Goal: Task Accomplishment & Management: Use online tool/utility

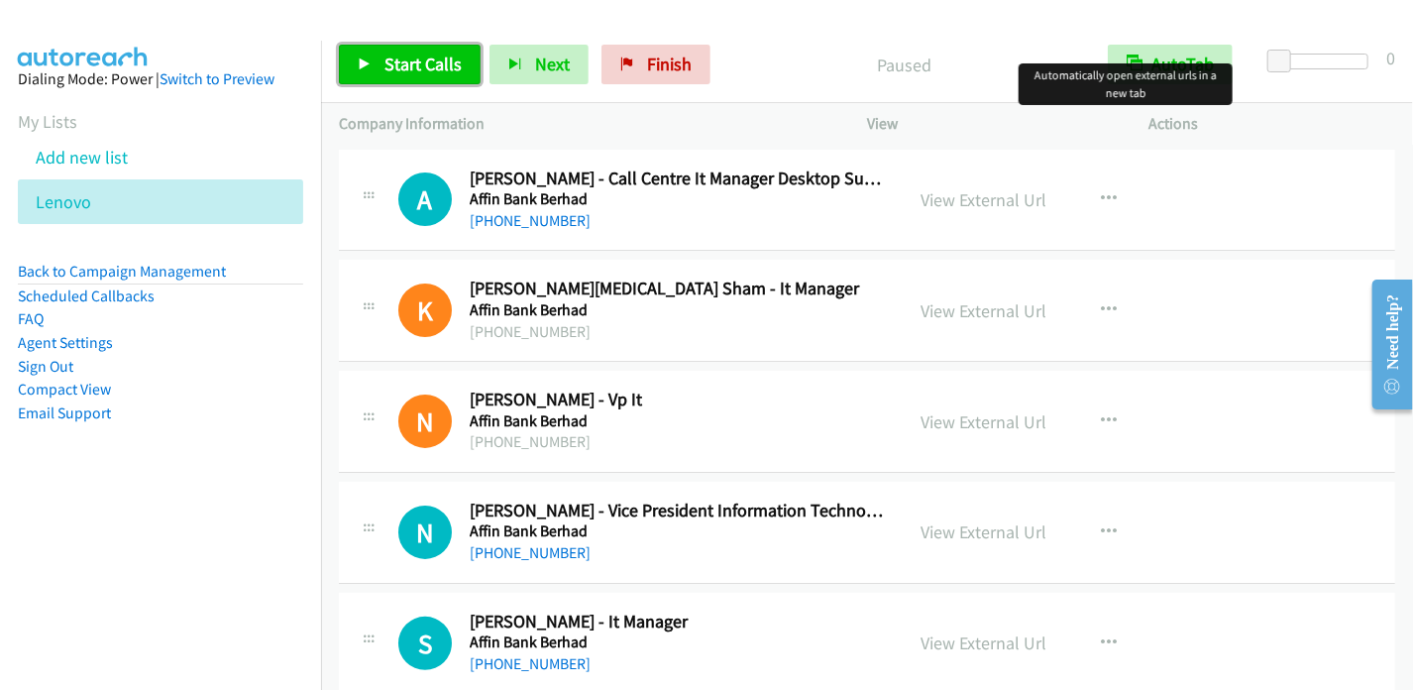
click at [417, 66] on span "Start Calls" at bounding box center [422, 64] width 77 height 23
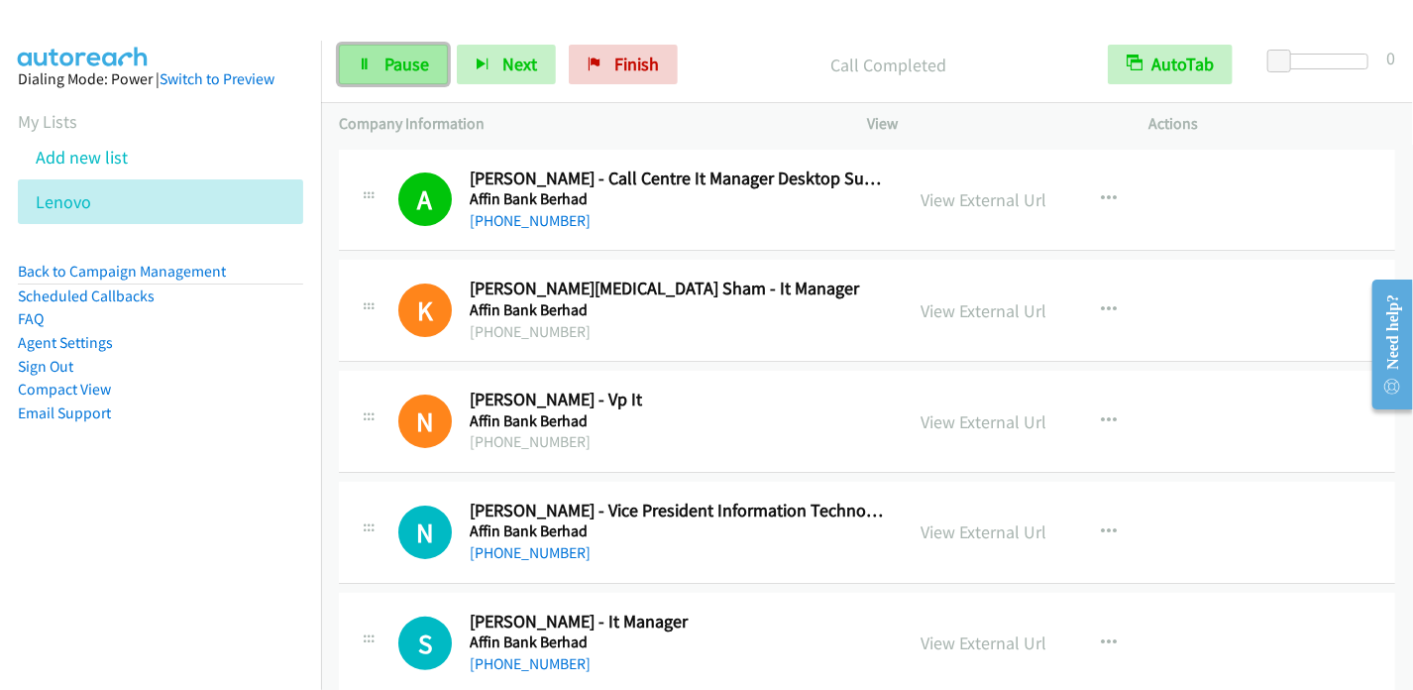
click at [399, 64] on span "Pause" at bounding box center [406, 64] width 45 height 23
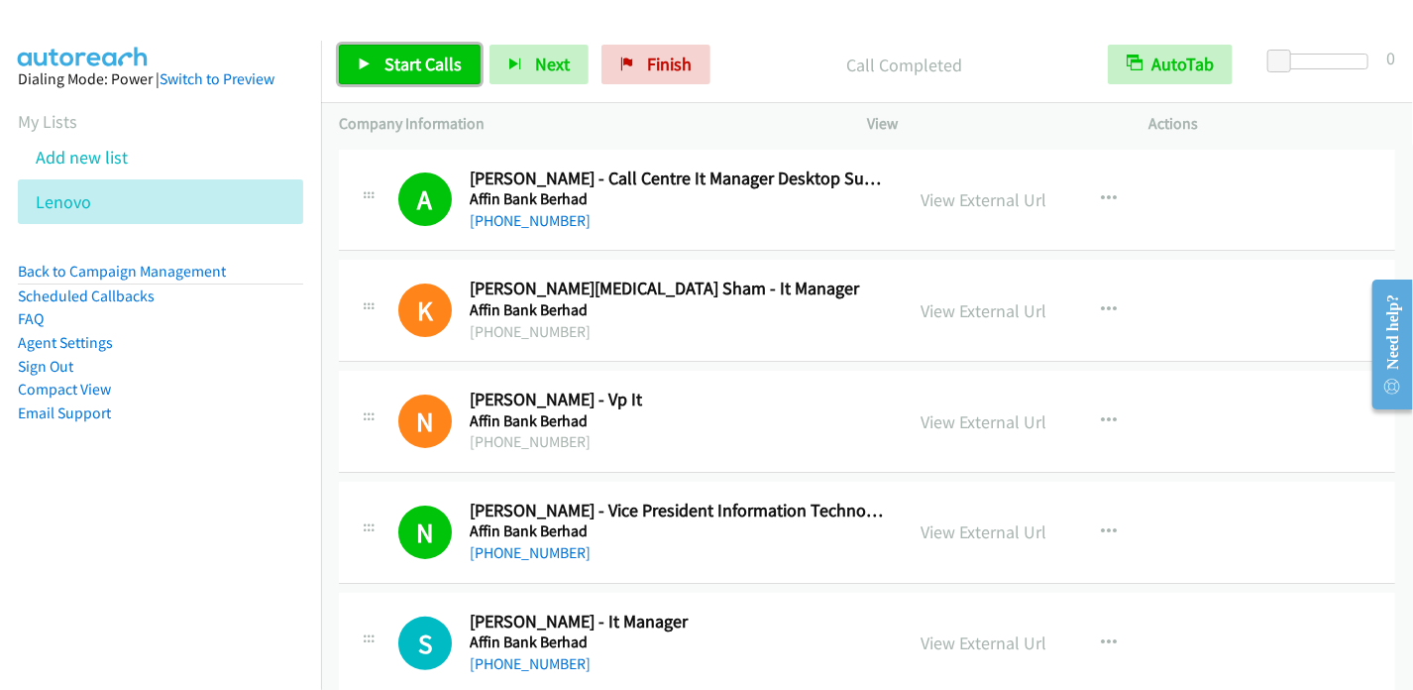
click at [419, 58] on span "Start Calls" at bounding box center [422, 64] width 77 height 23
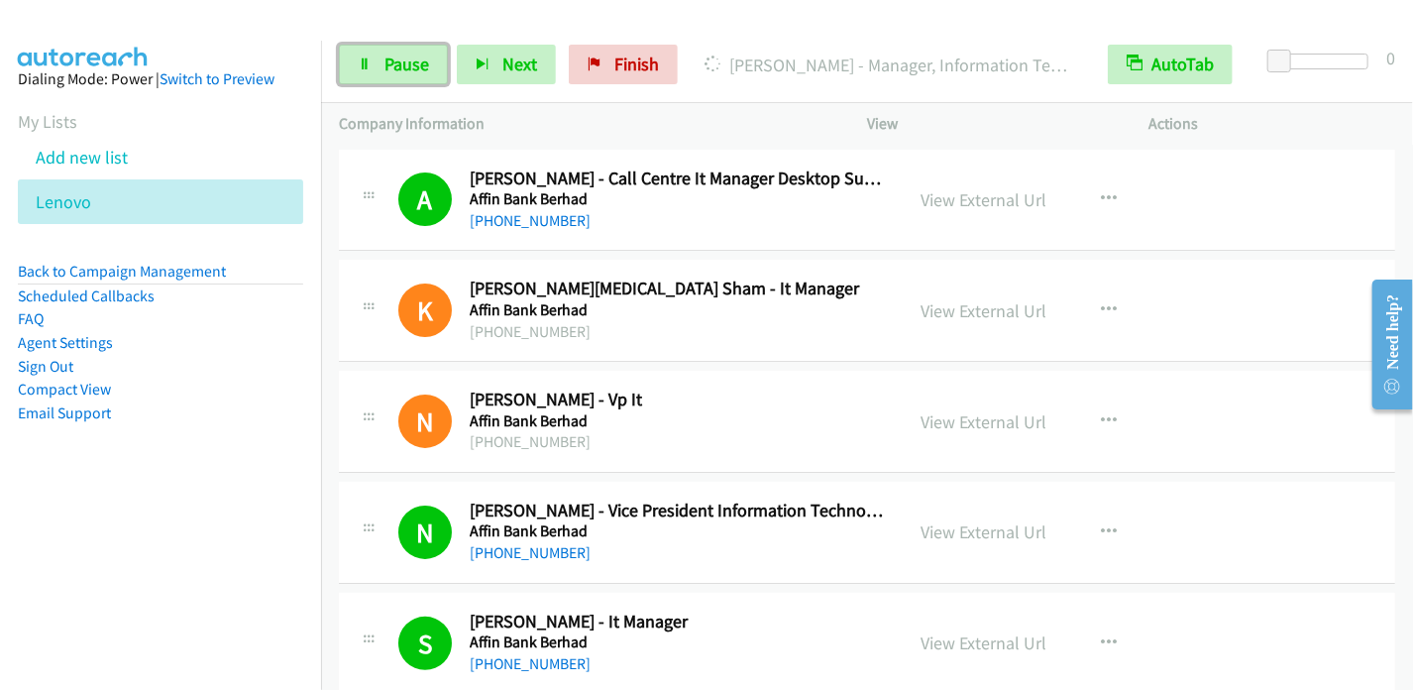
drag, startPoint x: 405, startPoint y: 59, endPoint x: 485, endPoint y: 29, distance: 85.0
click at [404, 59] on span "Pause" at bounding box center [406, 64] width 45 height 23
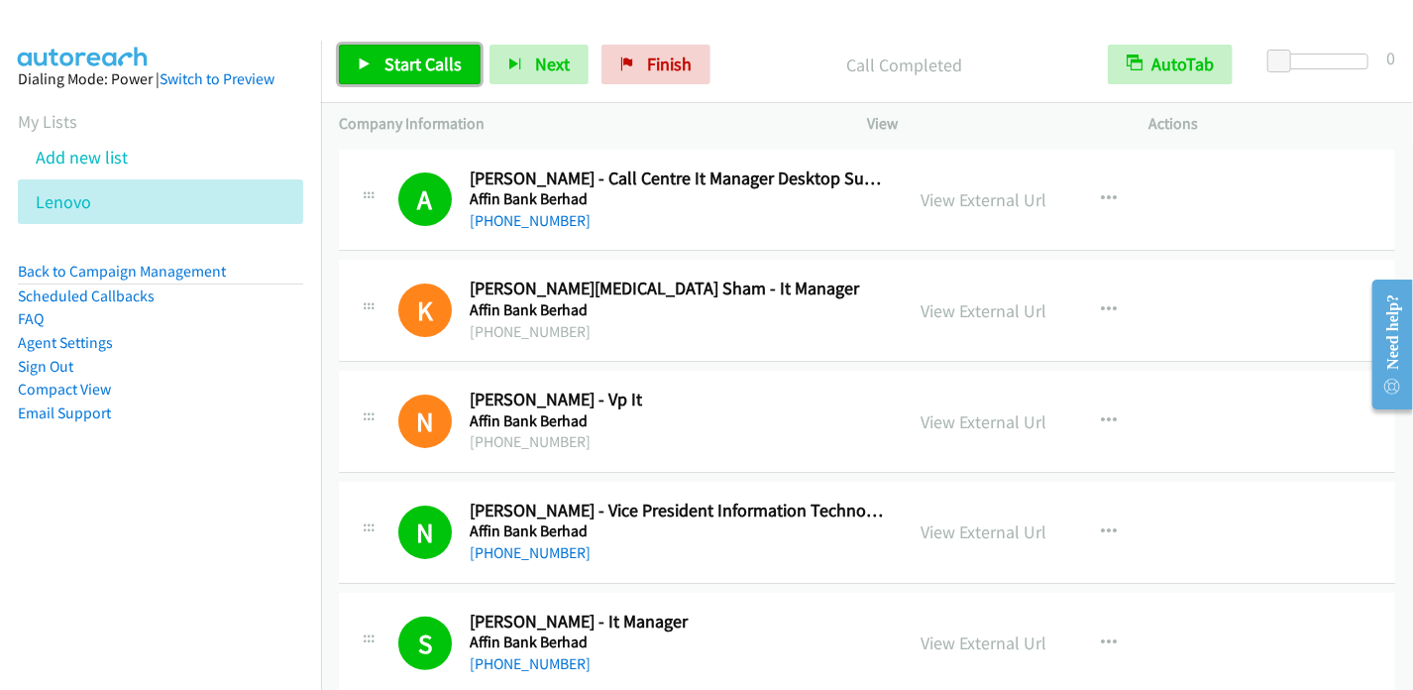
click at [393, 59] on span "Start Calls" at bounding box center [422, 64] width 77 height 23
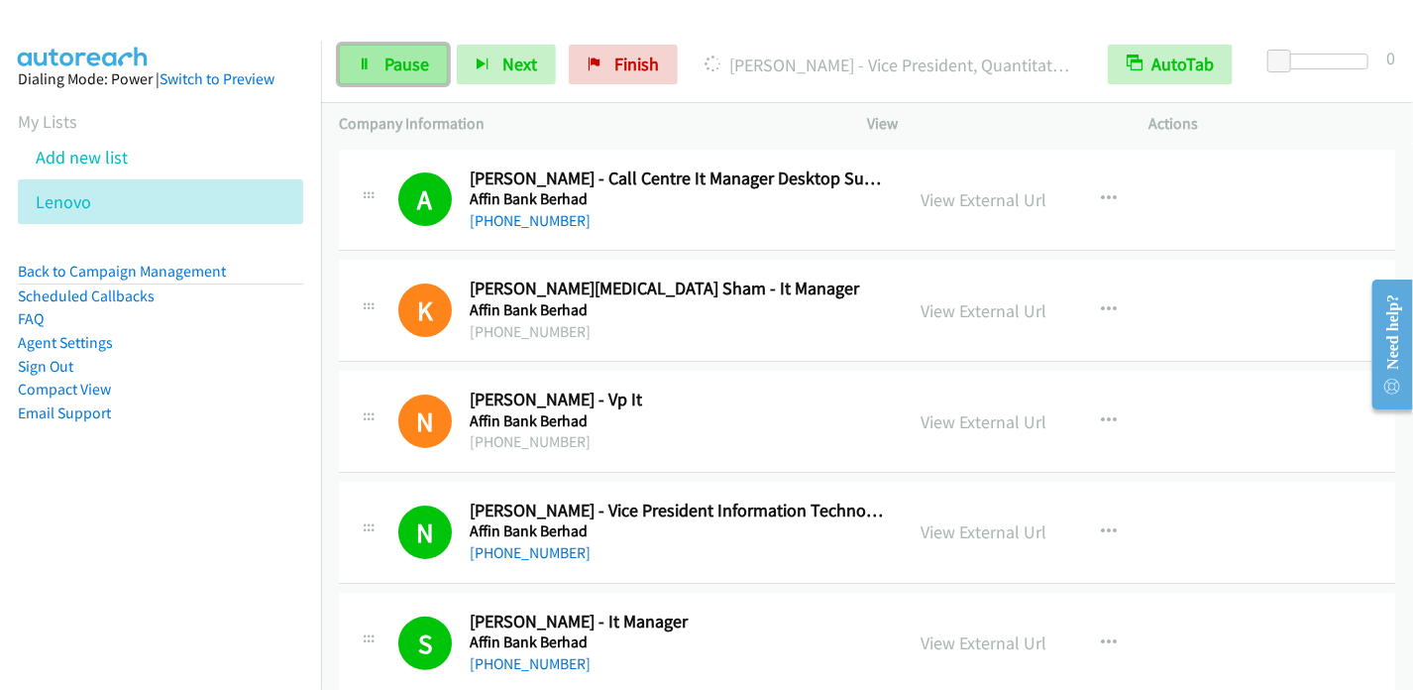
click at [412, 59] on span "Pause" at bounding box center [406, 64] width 45 height 23
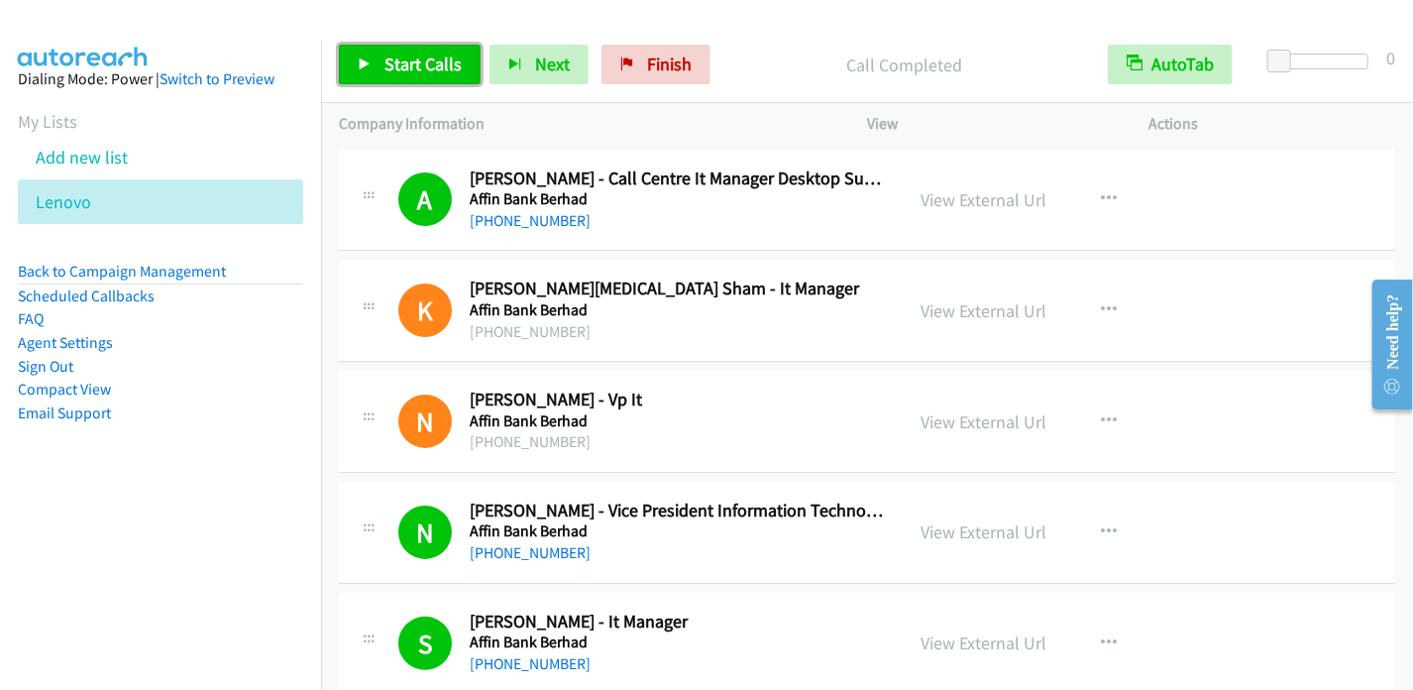
click at [403, 62] on span "Start Calls" at bounding box center [422, 64] width 77 height 23
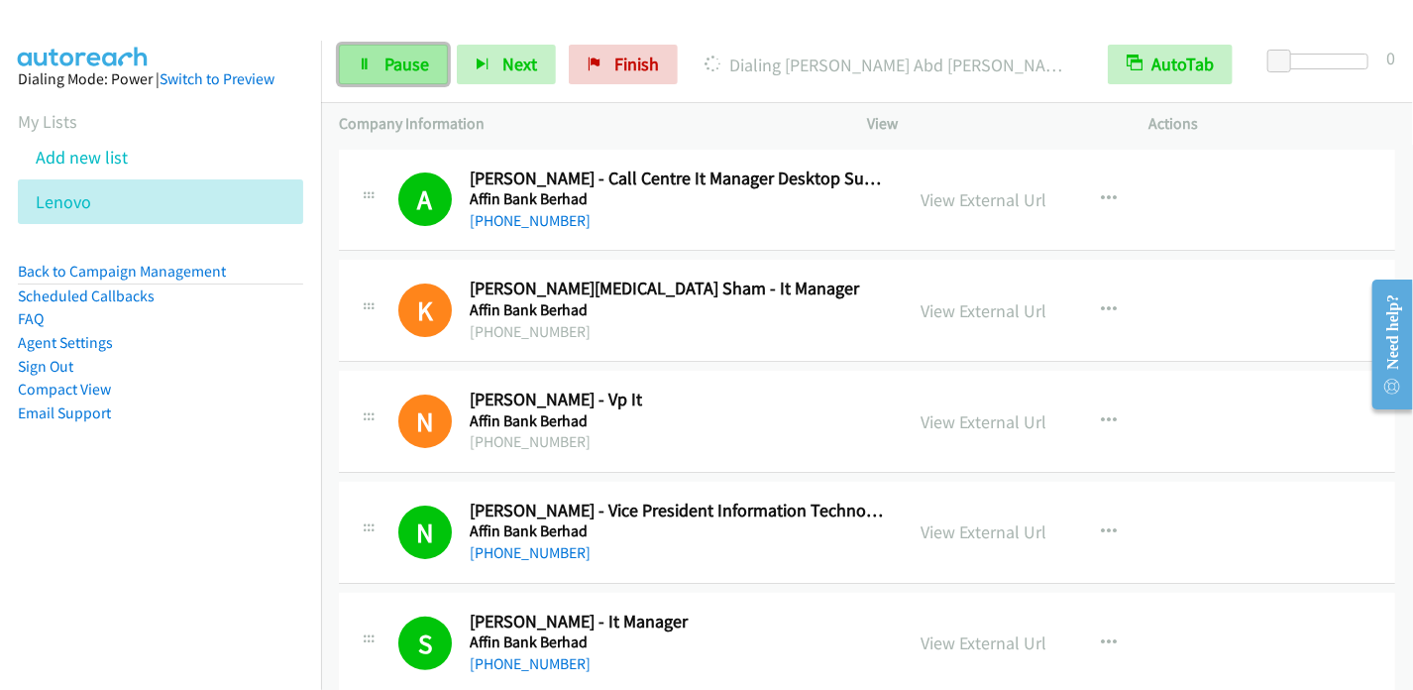
click at [395, 73] on span "Pause" at bounding box center [406, 64] width 45 height 23
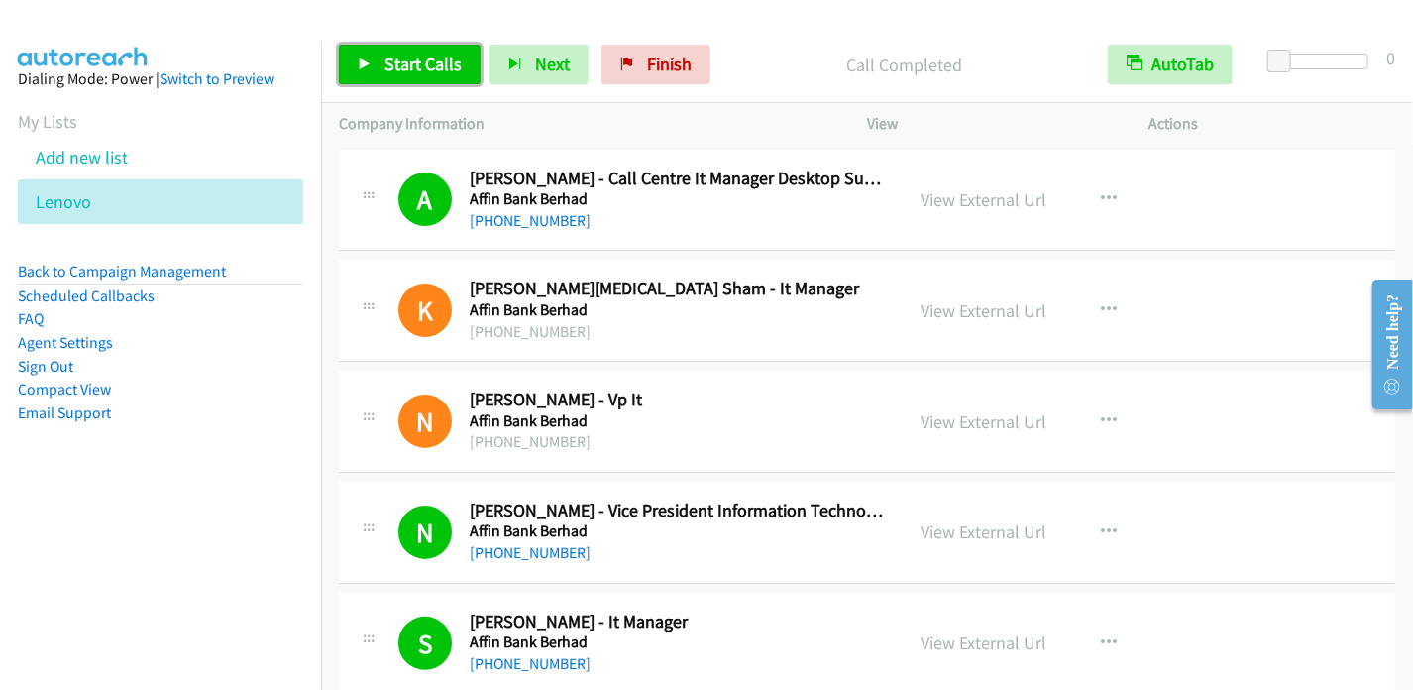
click at [412, 74] on span "Start Calls" at bounding box center [422, 64] width 77 height 23
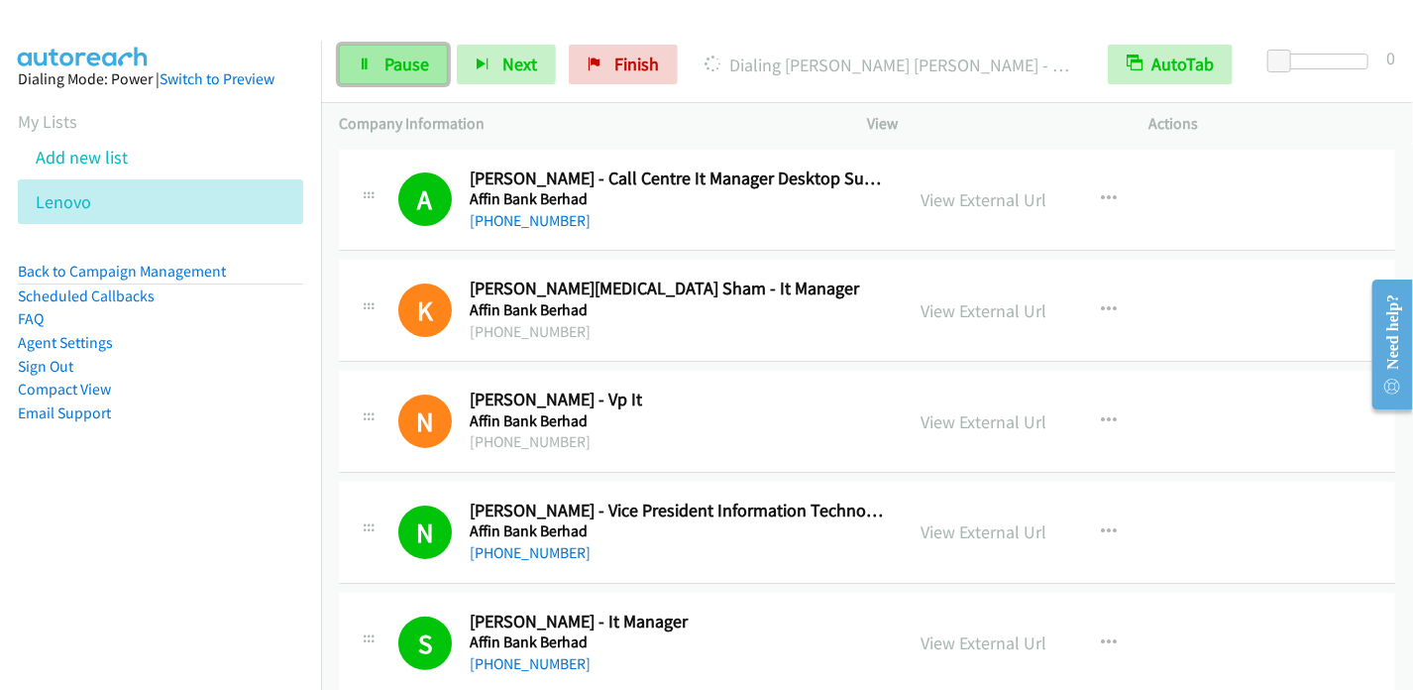
click at [378, 64] on link "Pause" at bounding box center [393, 65] width 109 height 40
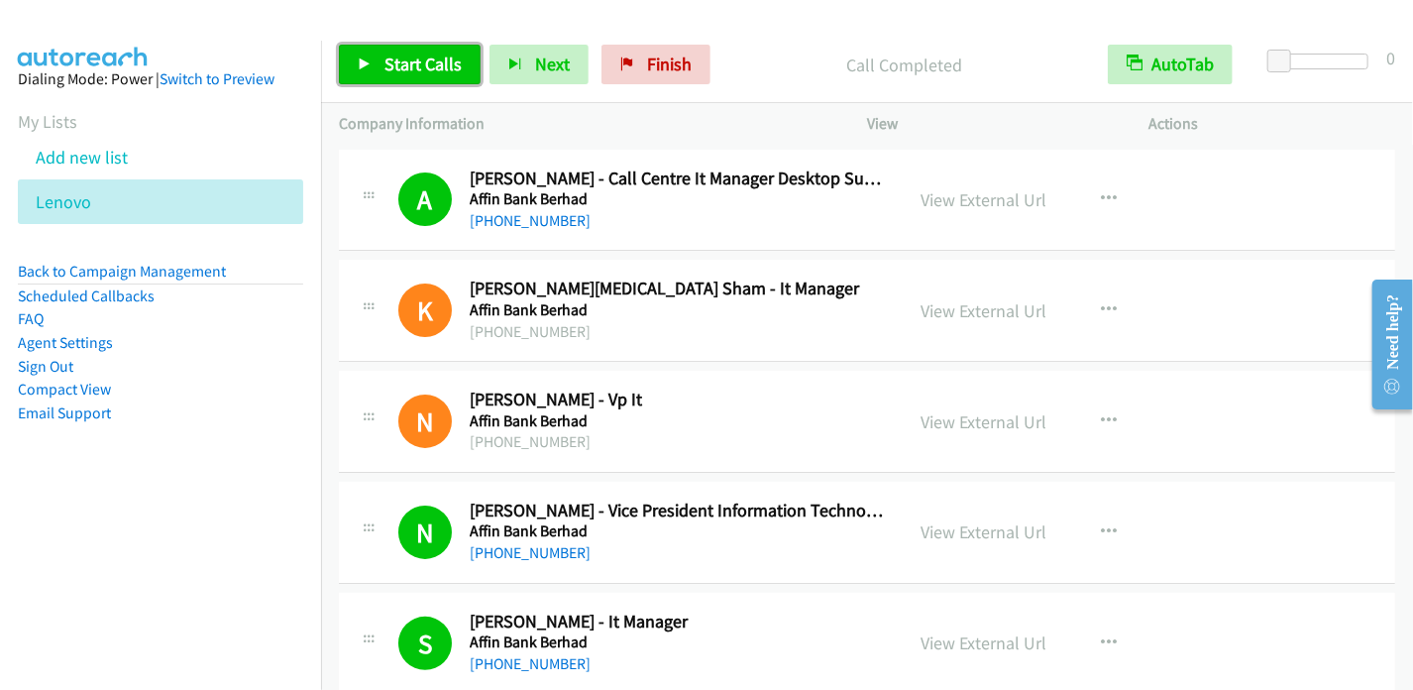
click at [435, 62] on span "Start Calls" at bounding box center [422, 64] width 77 height 23
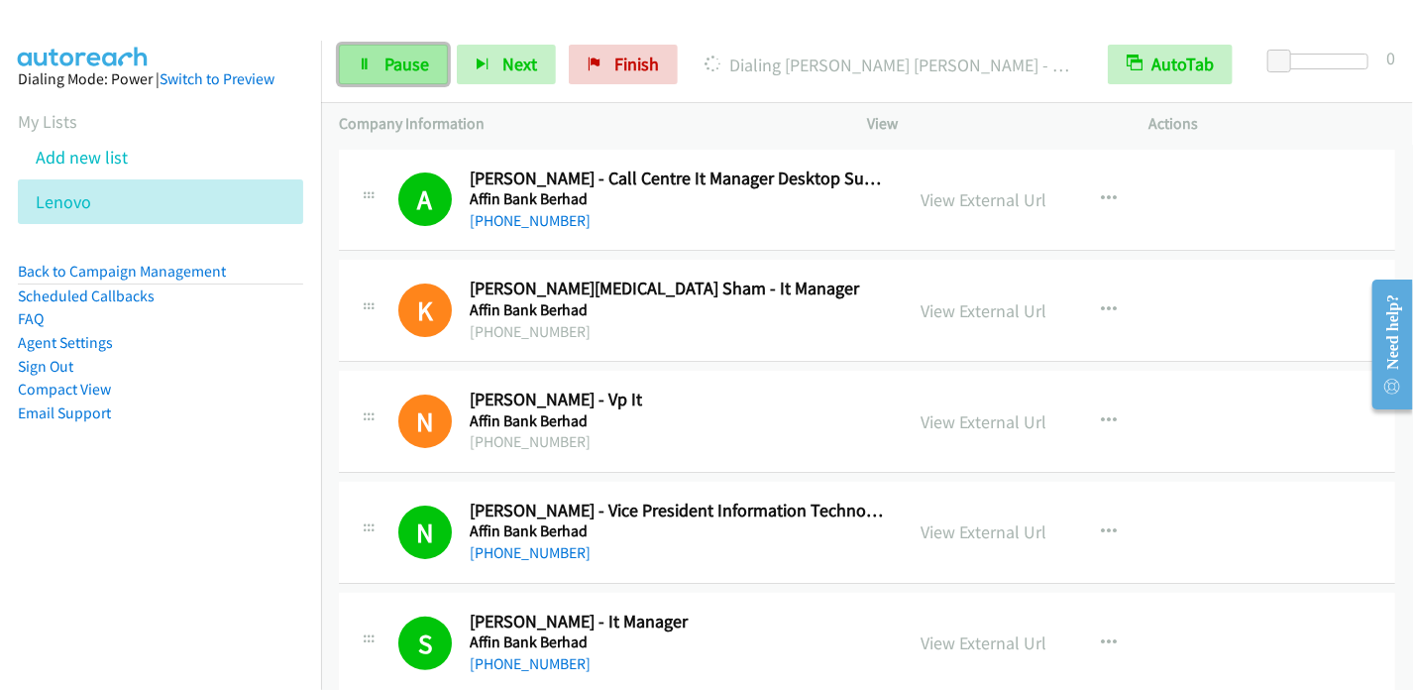
drag, startPoint x: 387, startPoint y: 54, endPoint x: 402, endPoint y: 53, distance: 15.0
click at [387, 54] on span "Pause" at bounding box center [406, 64] width 45 height 23
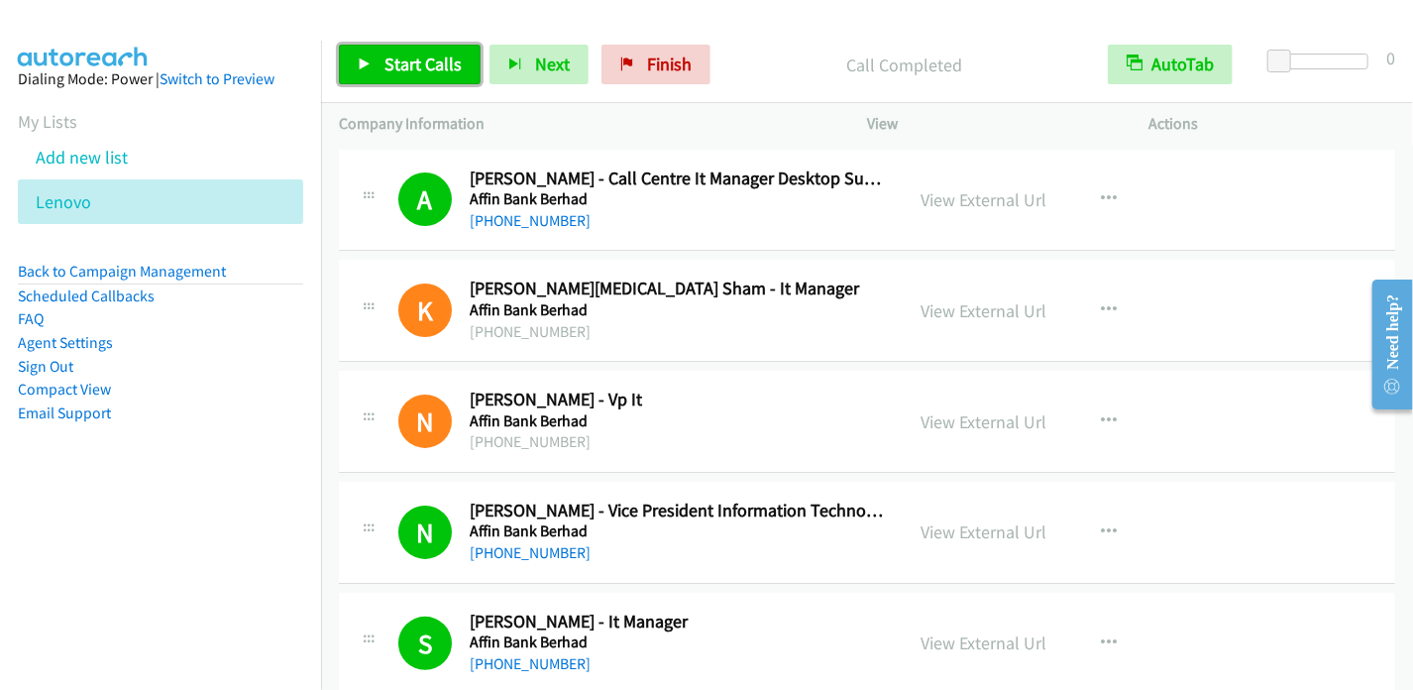
click at [427, 70] on span "Start Calls" at bounding box center [422, 64] width 77 height 23
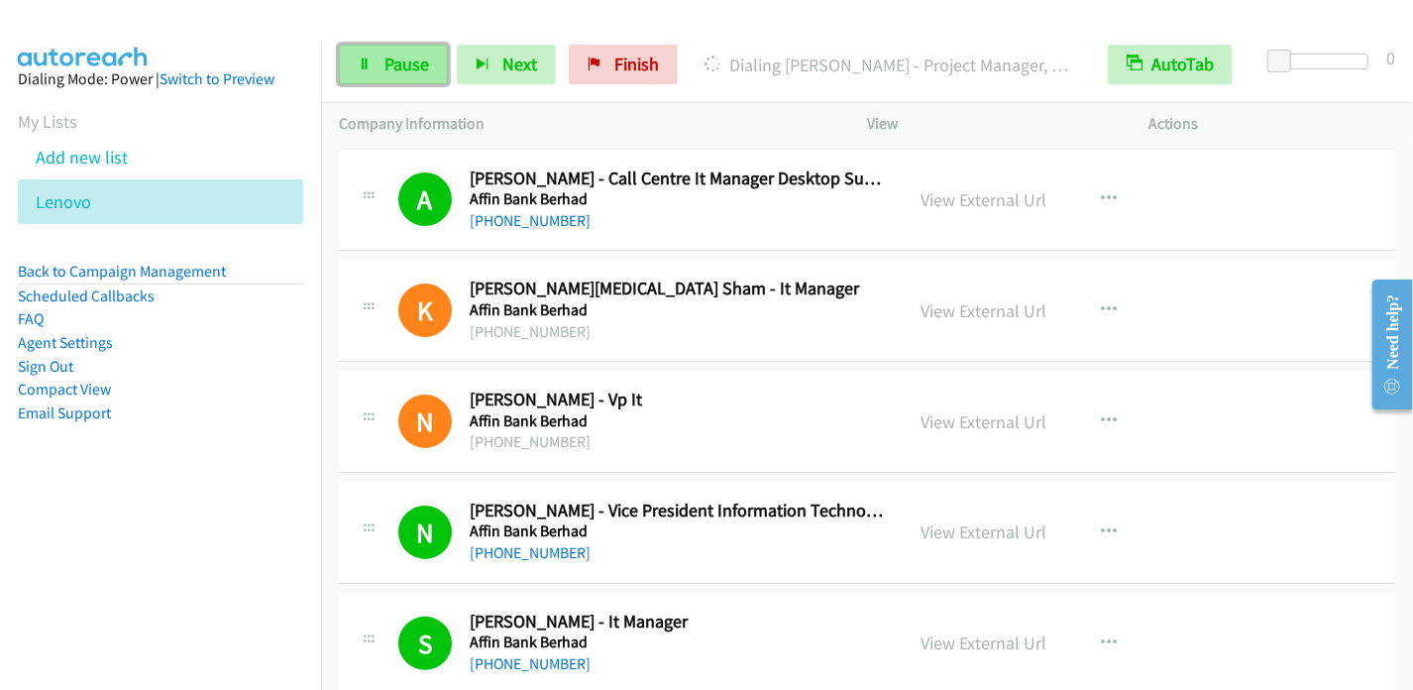
click at [404, 66] on span "Pause" at bounding box center [406, 64] width 45 height 23
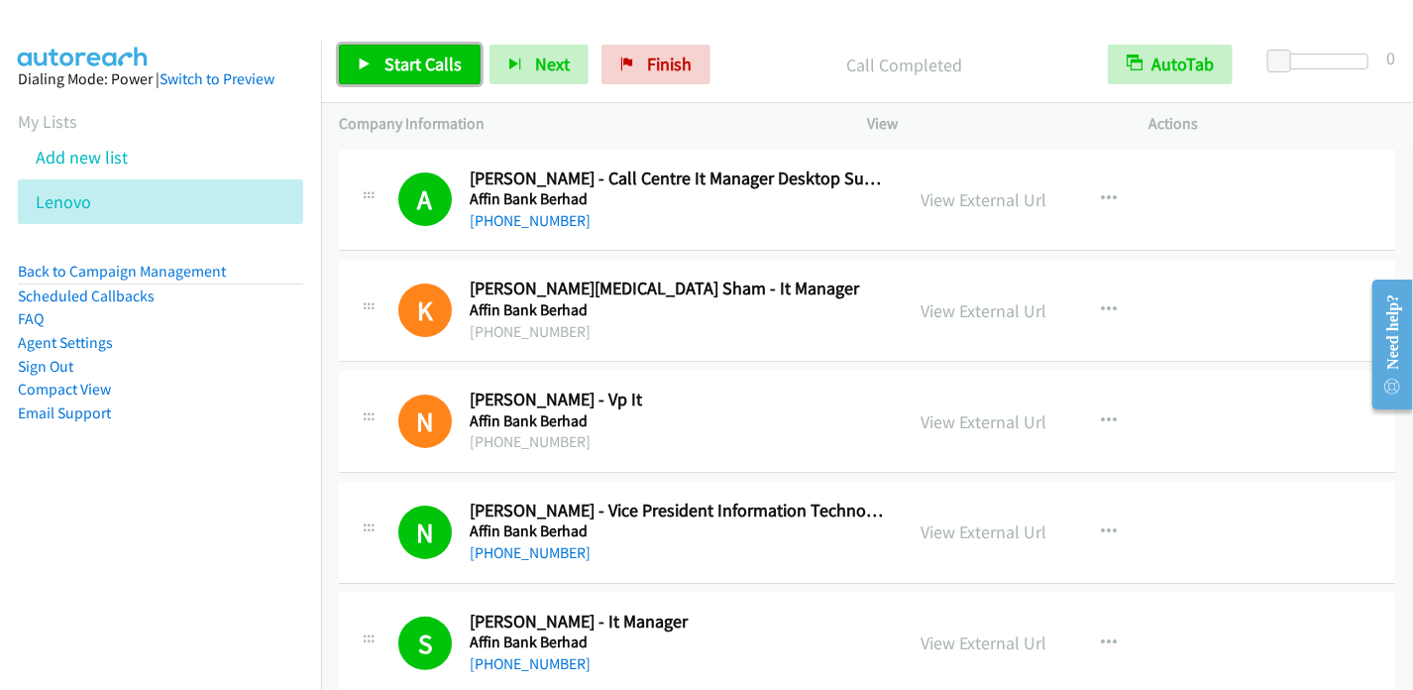
click at [393, 63] on span "Start Calls" at bounding box center [422, 64] width 77 height 23
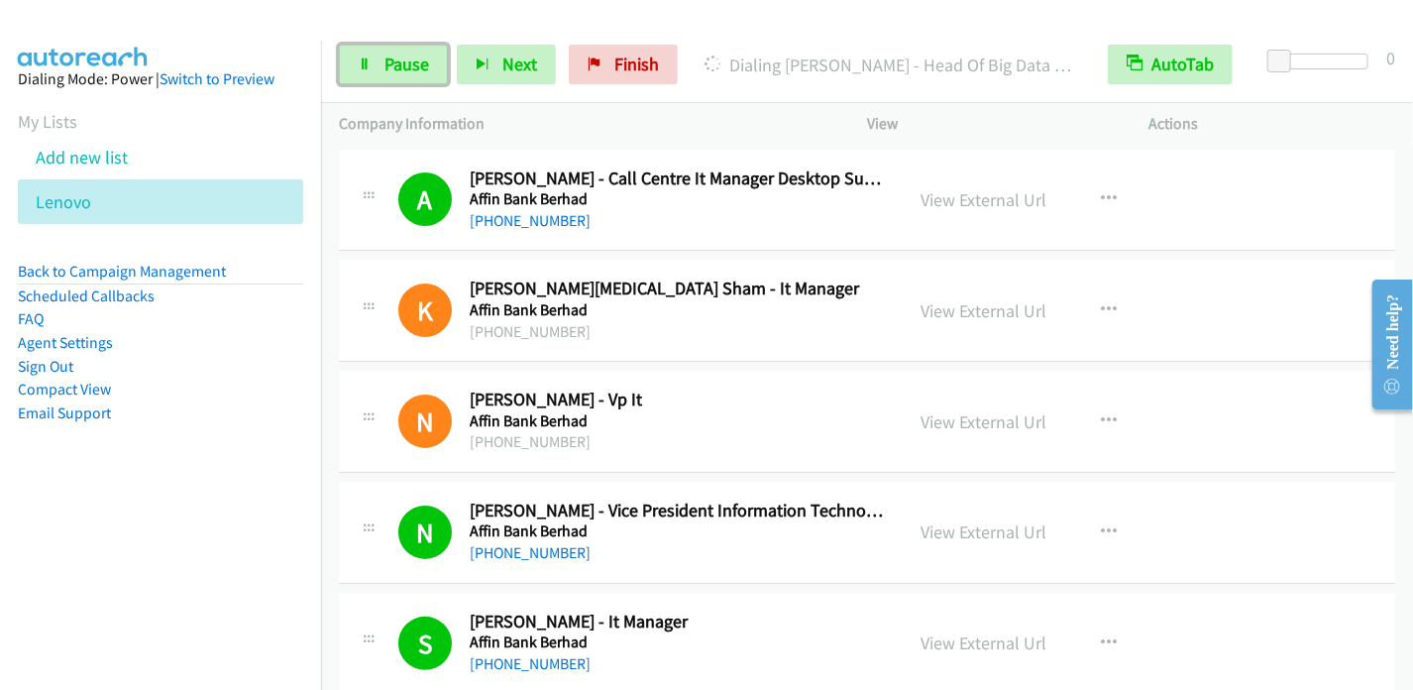
drag, startPoint x: 398, startPoint y: 74, endPoint x: 513, endPoint y: 7, distance: 133.2
click at [398, 74] on link "Pause" at bounding box center [393, 65] width 109 height 40
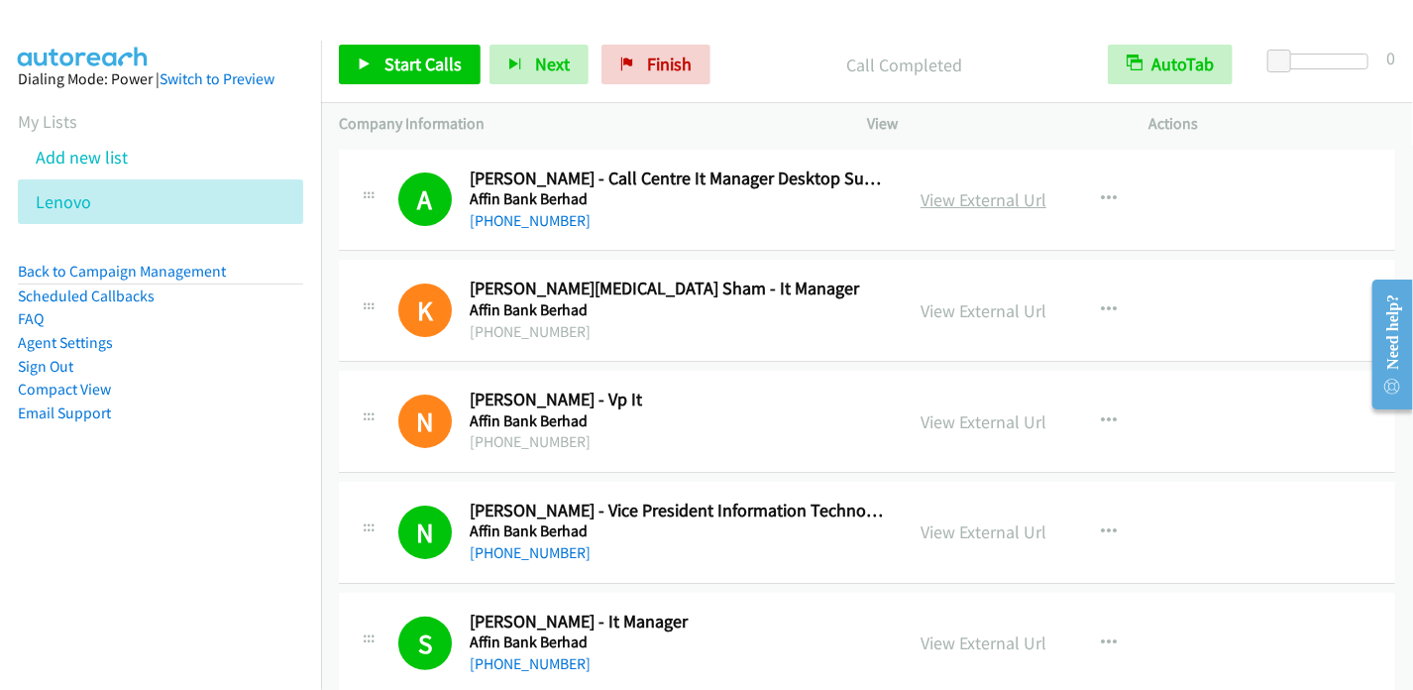
click at [995, 204] on link "View External Url" at bounding box center [984, 199] width 126 height 23
click at [401, 74] on link "Start Calls" at bounding box center [410, 65] width 142 height 40
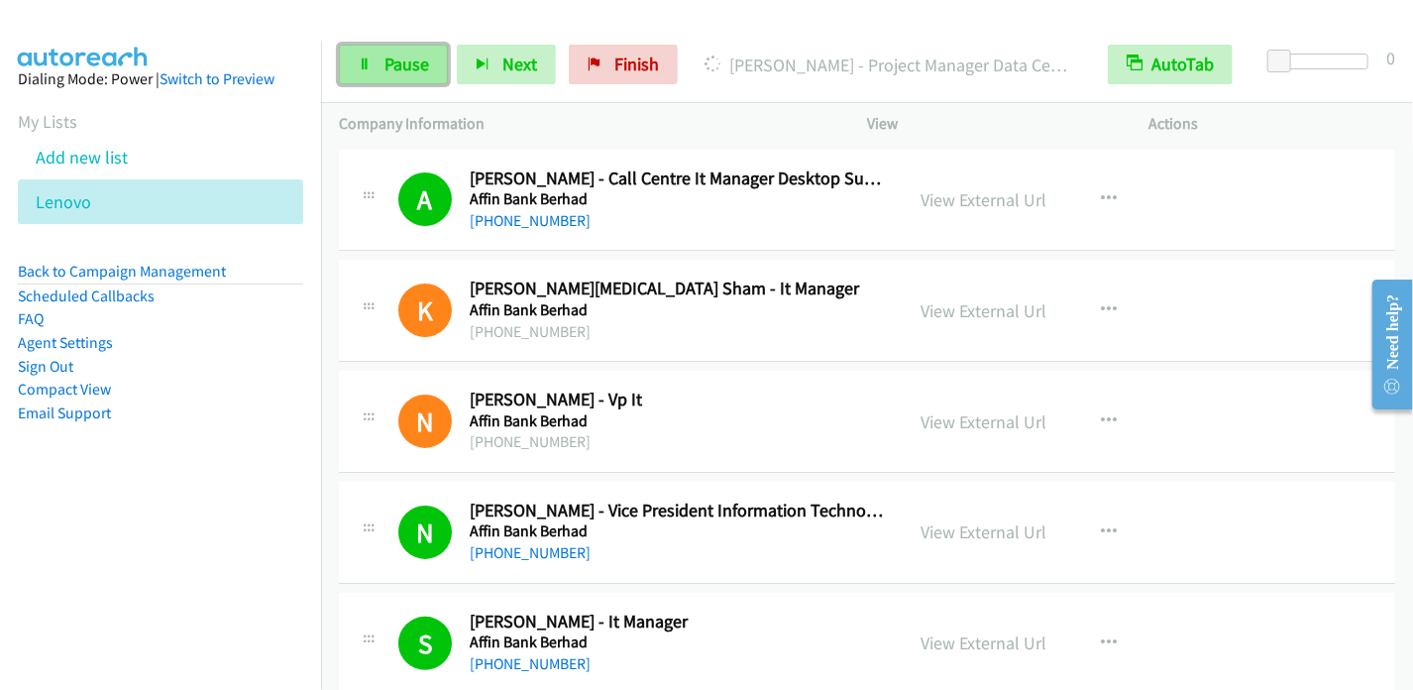
click at [396, 77] on link "Pause" at bounding box center [393, 65] width 109 height 40
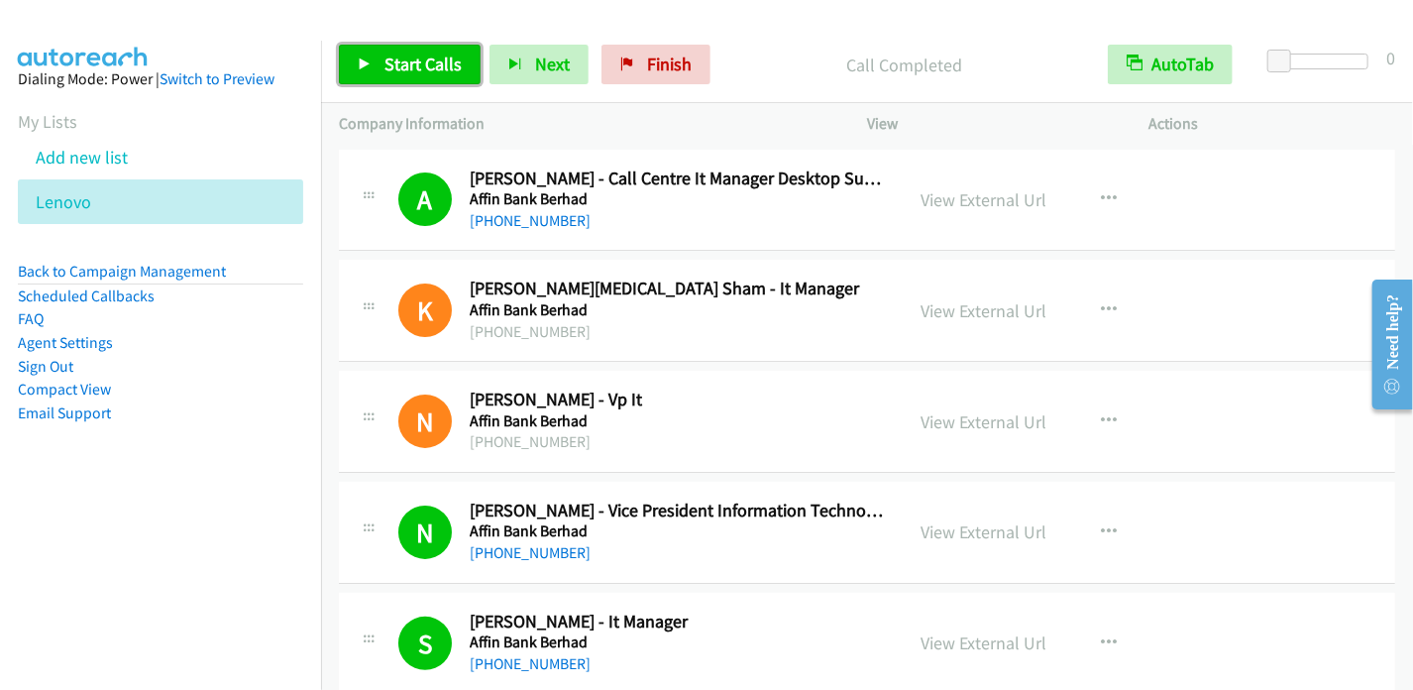
click at [401, 64] on span "Start Calls" at bounding box center [422, 64] width 77 height 23
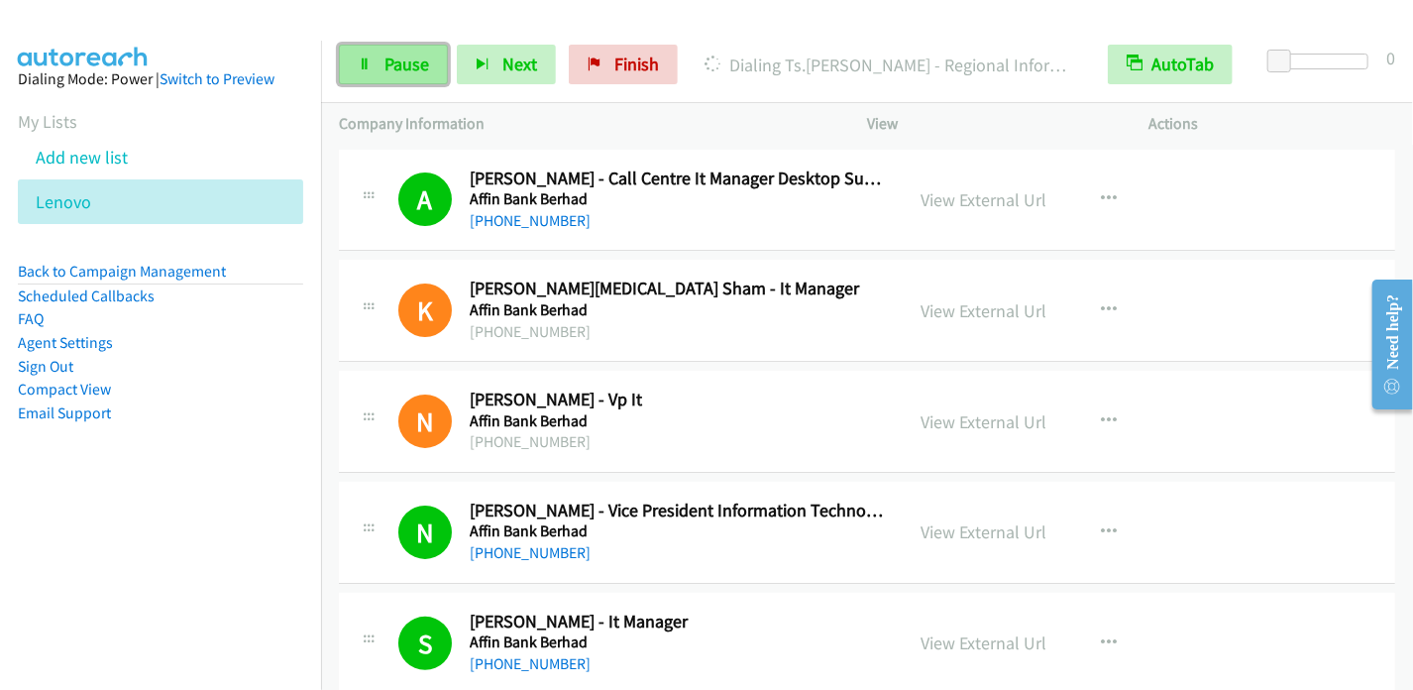
click at [410, 70] on span "Pause" at bounding box center [406, 64] width 45 height 23
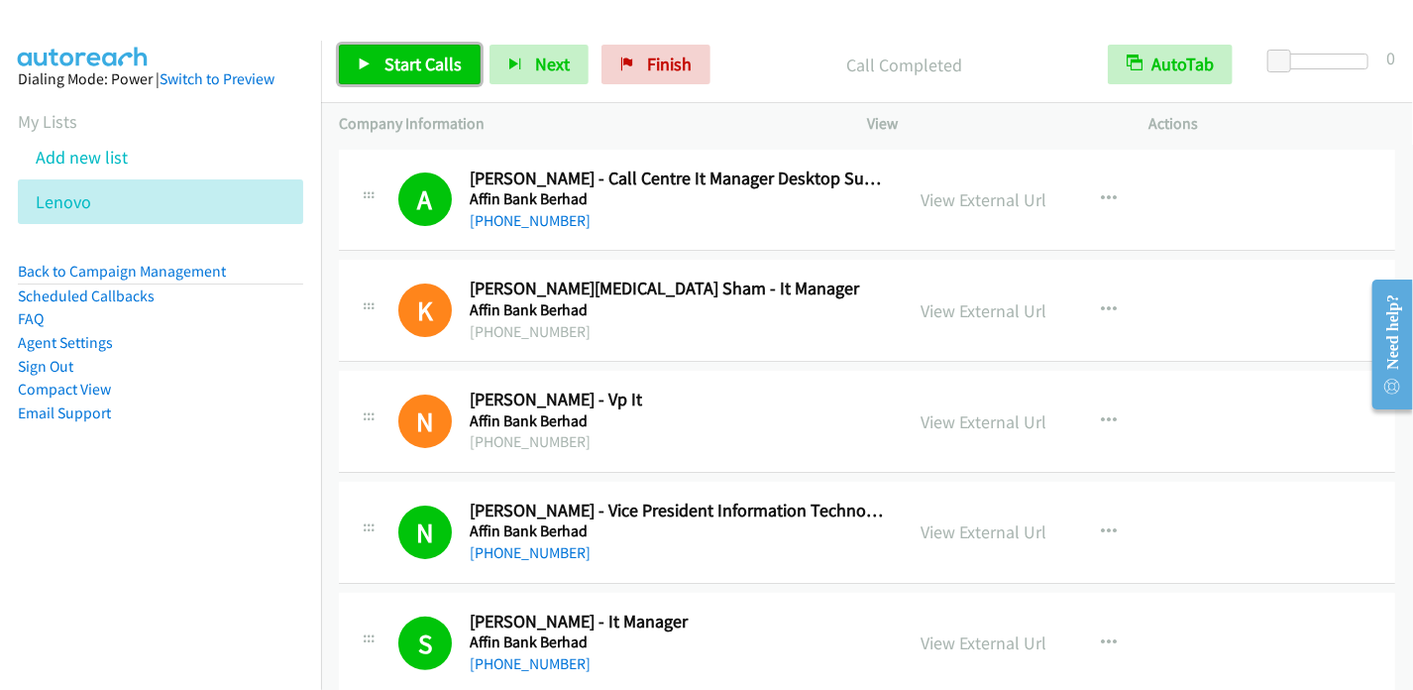
click at [380, 59] on link "Start Calls" at bounding box center [410, 65] width 142 height 40
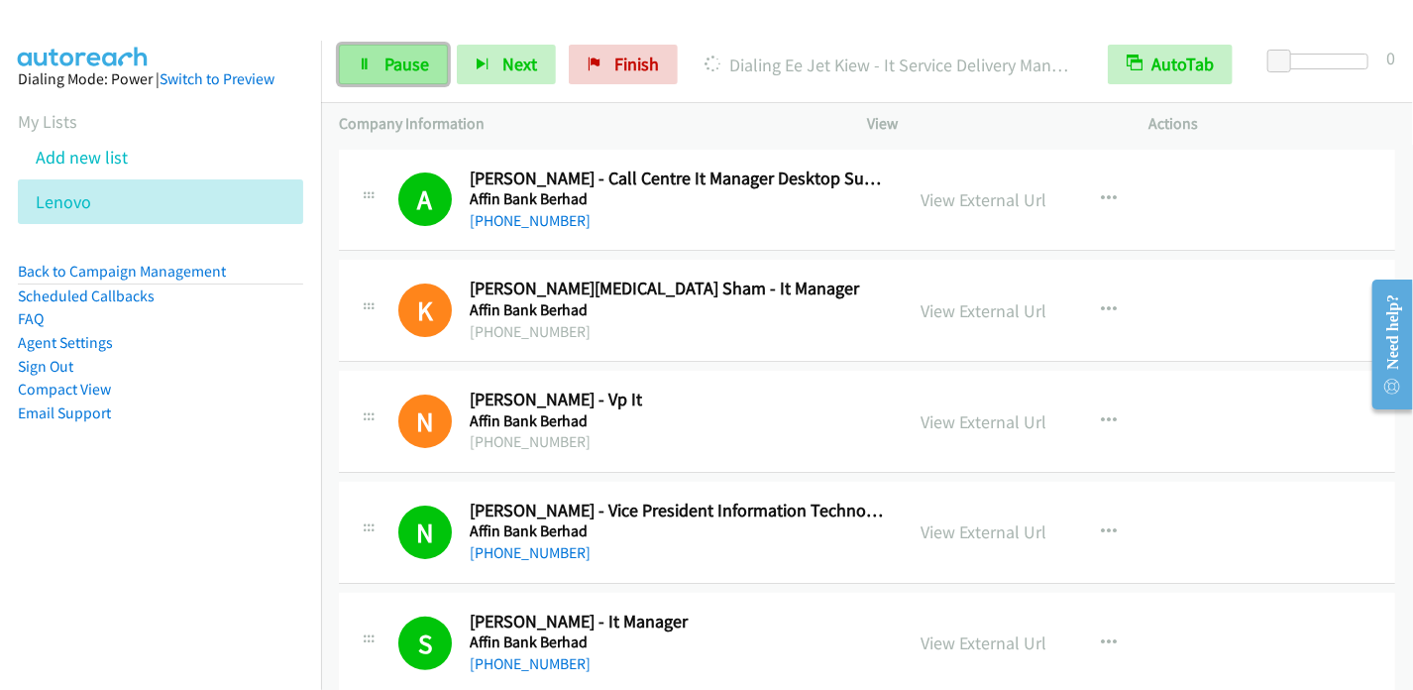
click at [410, 71] on span "Pause" at bounding box center [406, 64] width 45 height 23
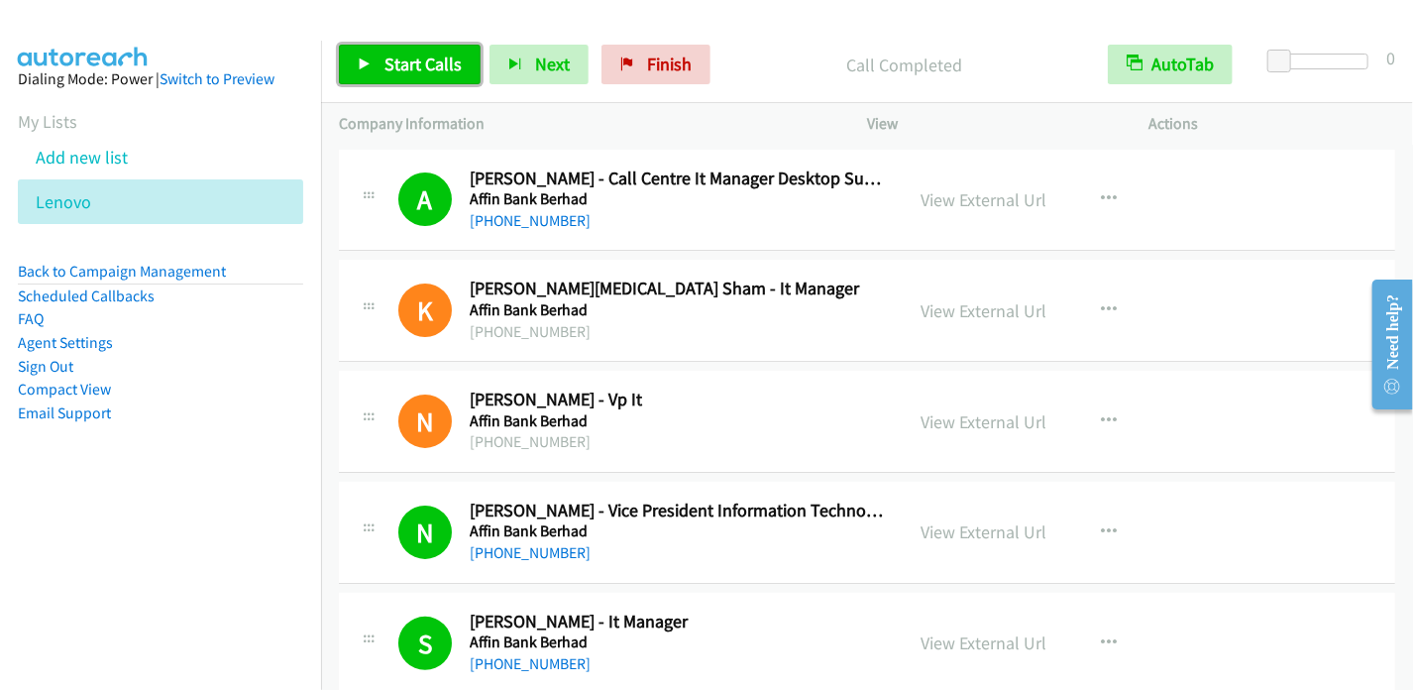
click at [392, 54] on span "Start Calls" at bounding box center [422, 64] width 77 height 23
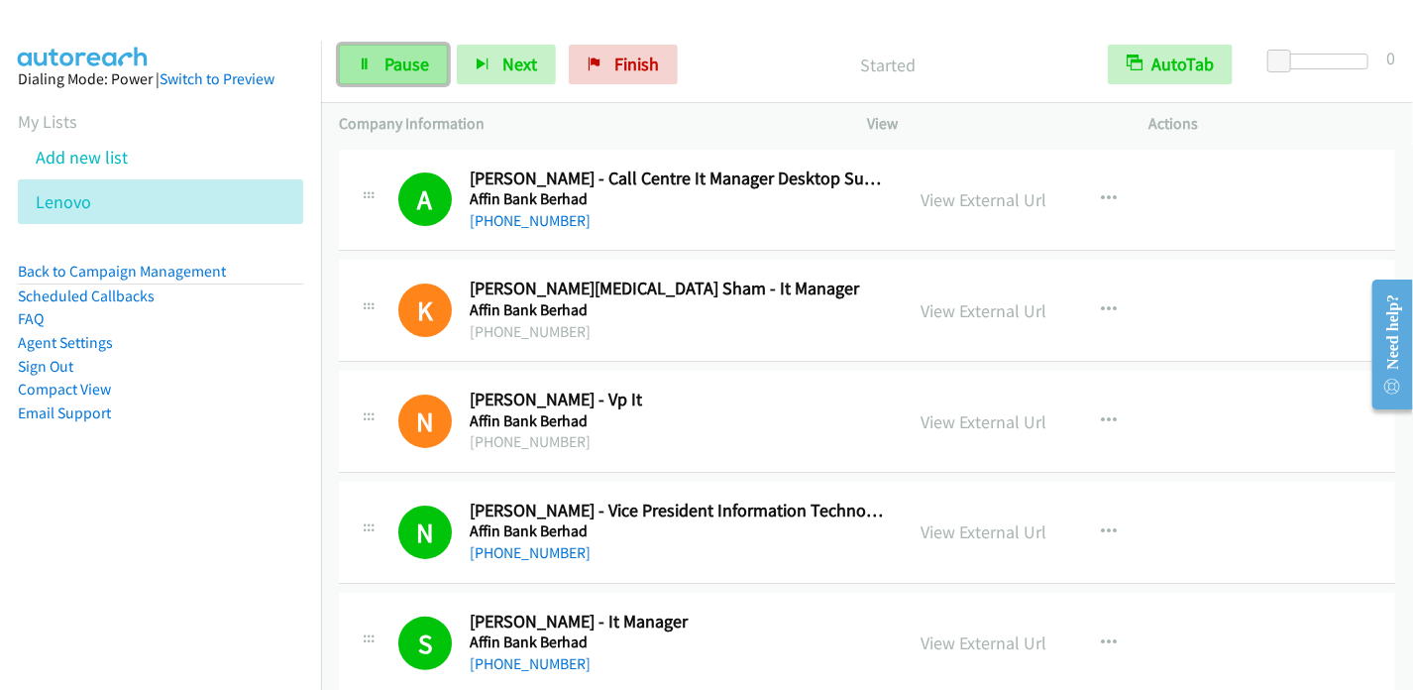
click at [365, 66] on icon at bounding box center [365, 65] width 14 height 14
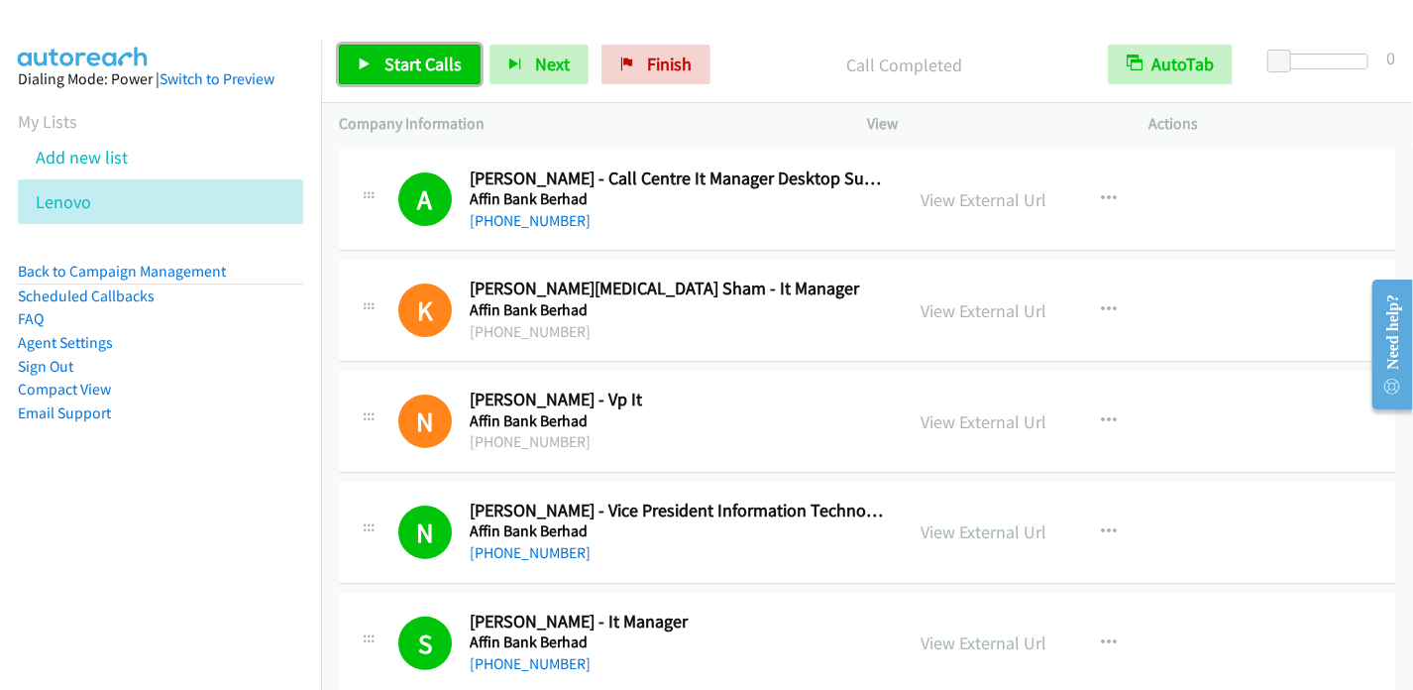
drag, startPoint x: 394, startPoint y: 65, endPoint x: 465, endPoint y: 40, distance: 74.9
click at [394, 65] on span "Start Calls" at bounding box center [422, 64] width 77 height 23
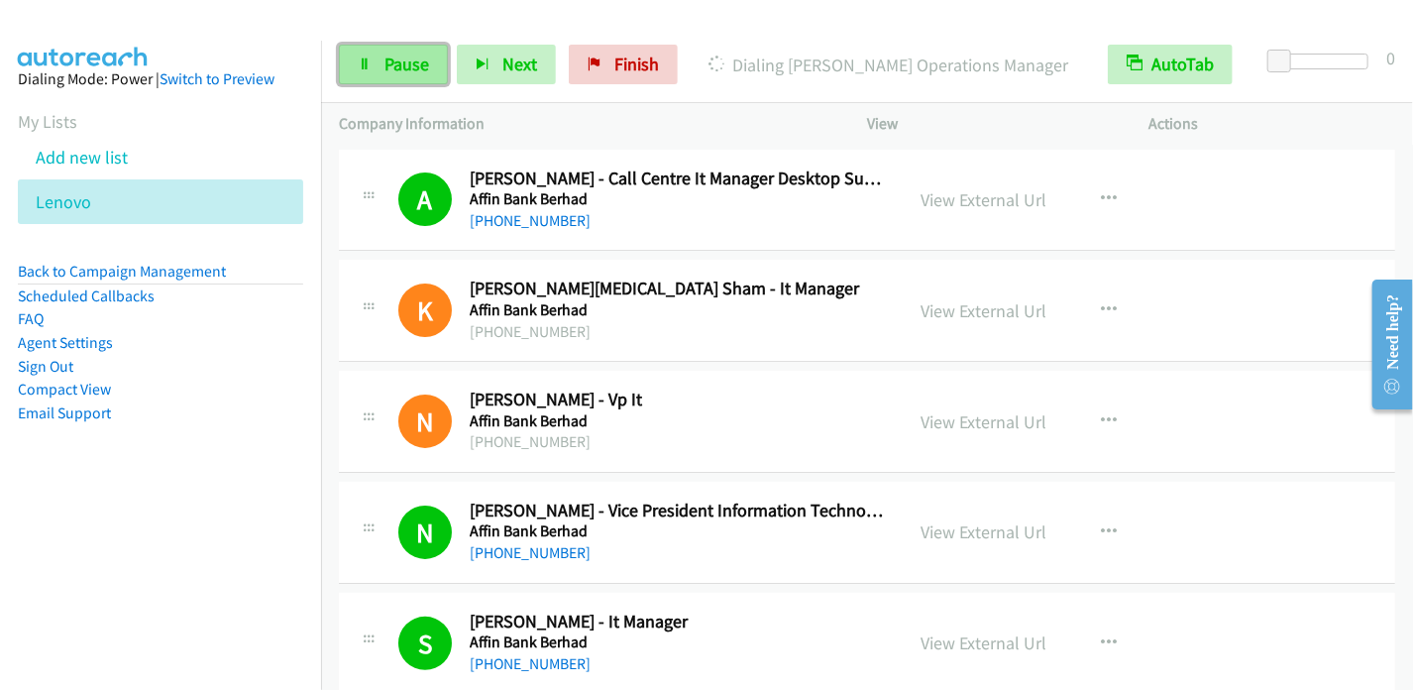
click at [420, 54] on span "Pause" at bounding box center [406, 64] width 45 height 23
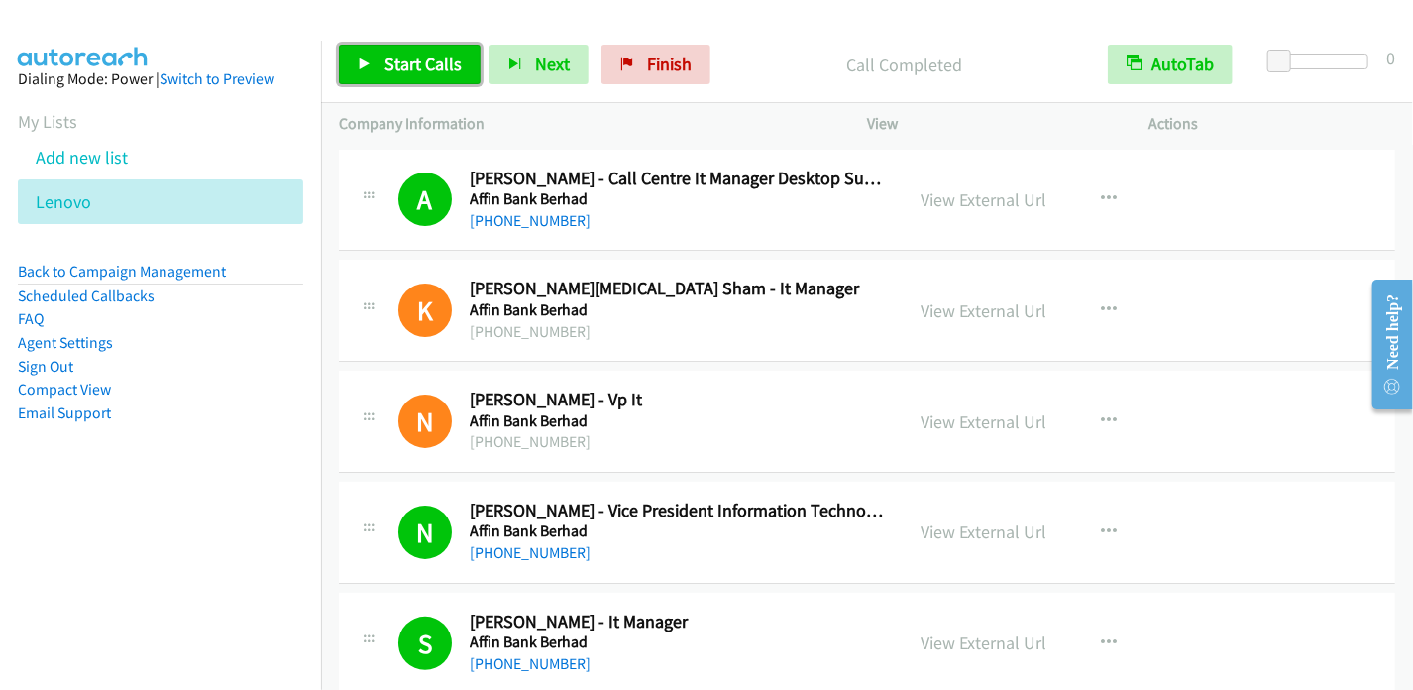
click at [407, 62] on span "Start Calls" at bounding box center [422, 64] width 77 height 23
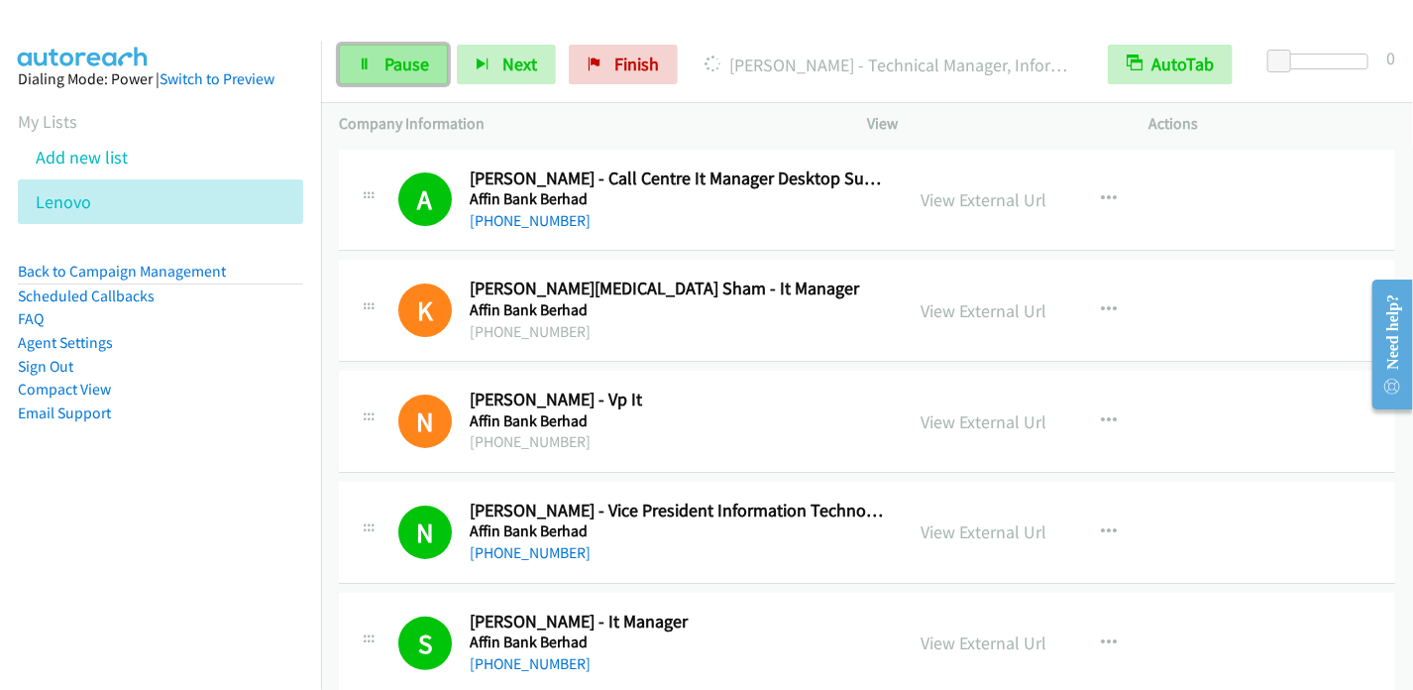
click at [429, 61] on link "Pause" at bounding box center [393, 65] width 109 height 40
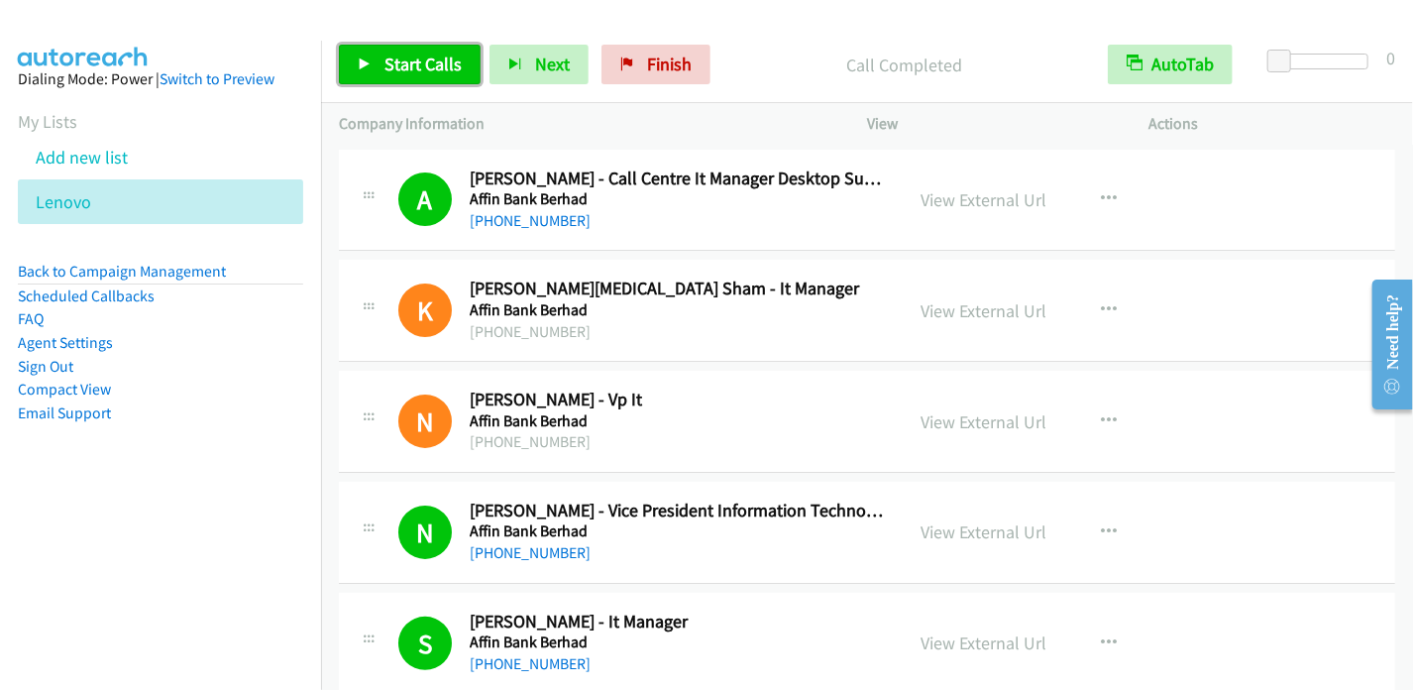
click at [410, 70] on span "Start Calls" at bounding box center [422, 64] width 77 height 23
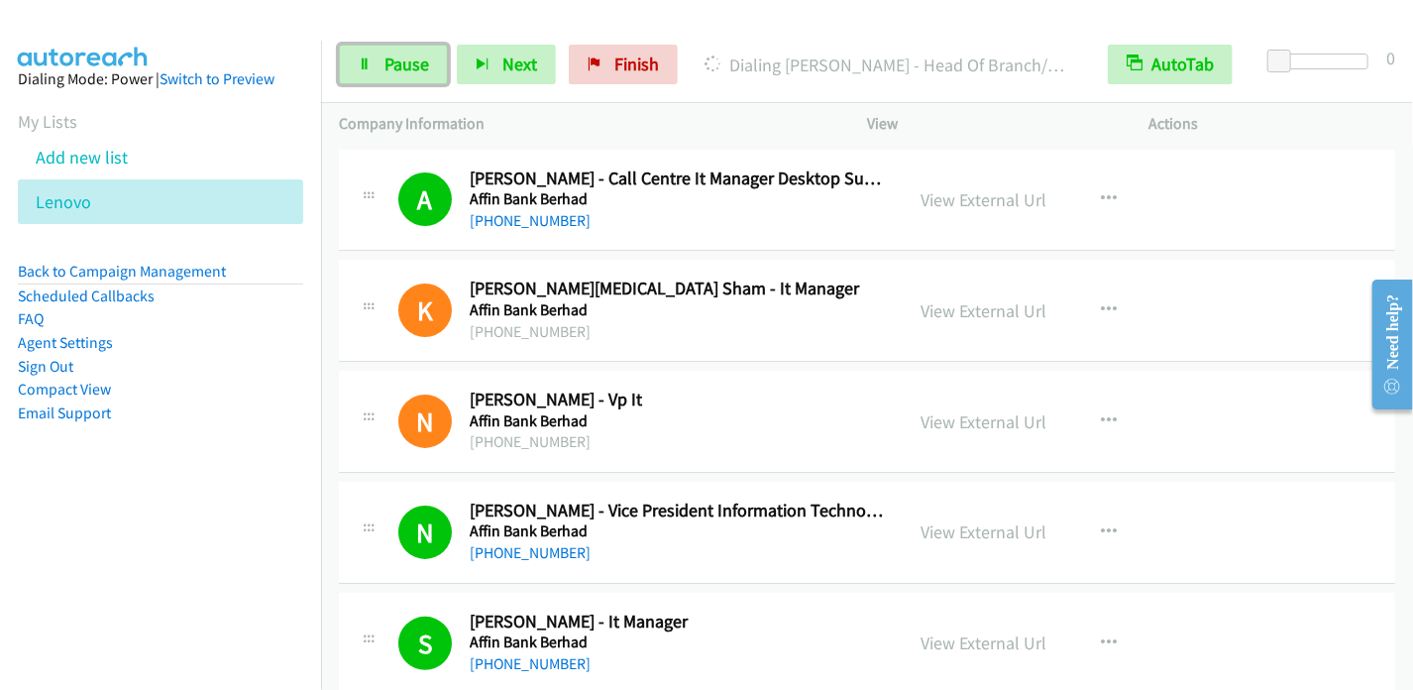
drag, startPoint x: 406, startPoint y: 58, endPoint x: 464, endPoint y: 26, distance: 66.1
click at [405, 58] on span "Pause" at bounding box center [406, 64] width 45 height 23
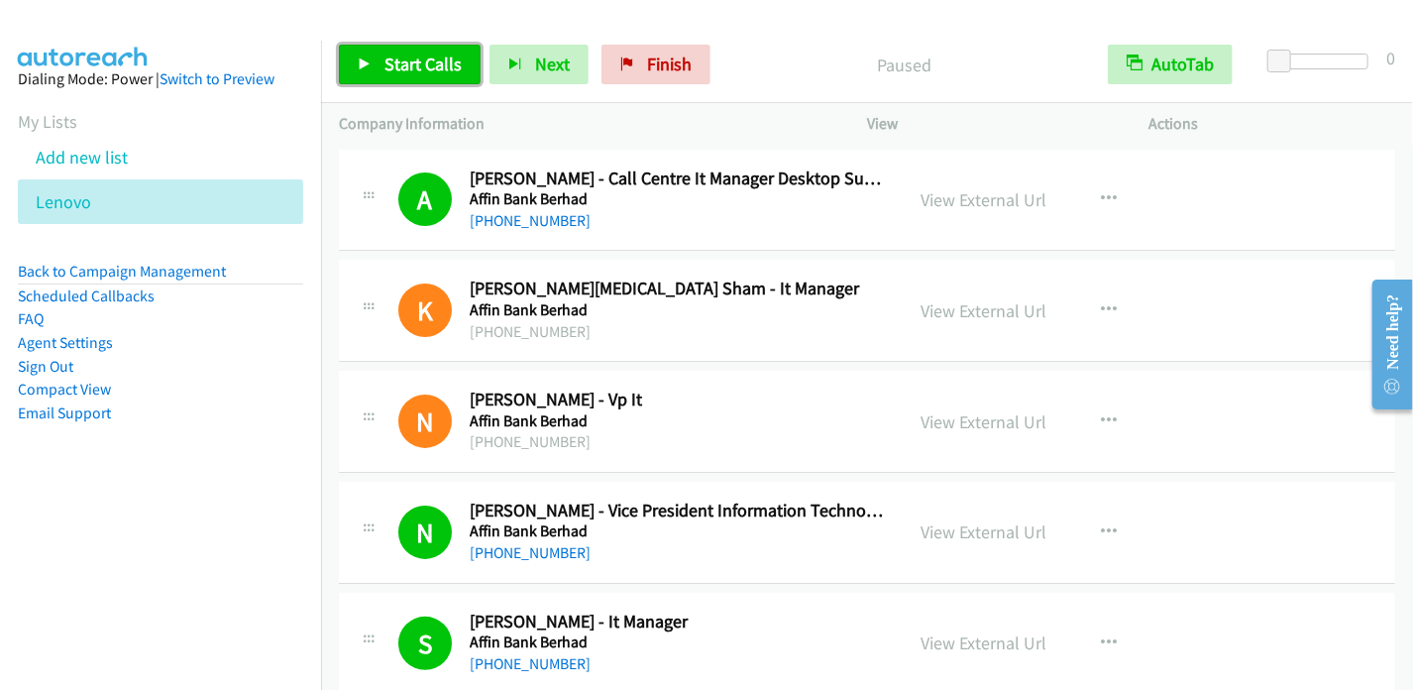
click at [424, 78] on link "Start Calls" at bounding box center [410, 65] width 142 height 40
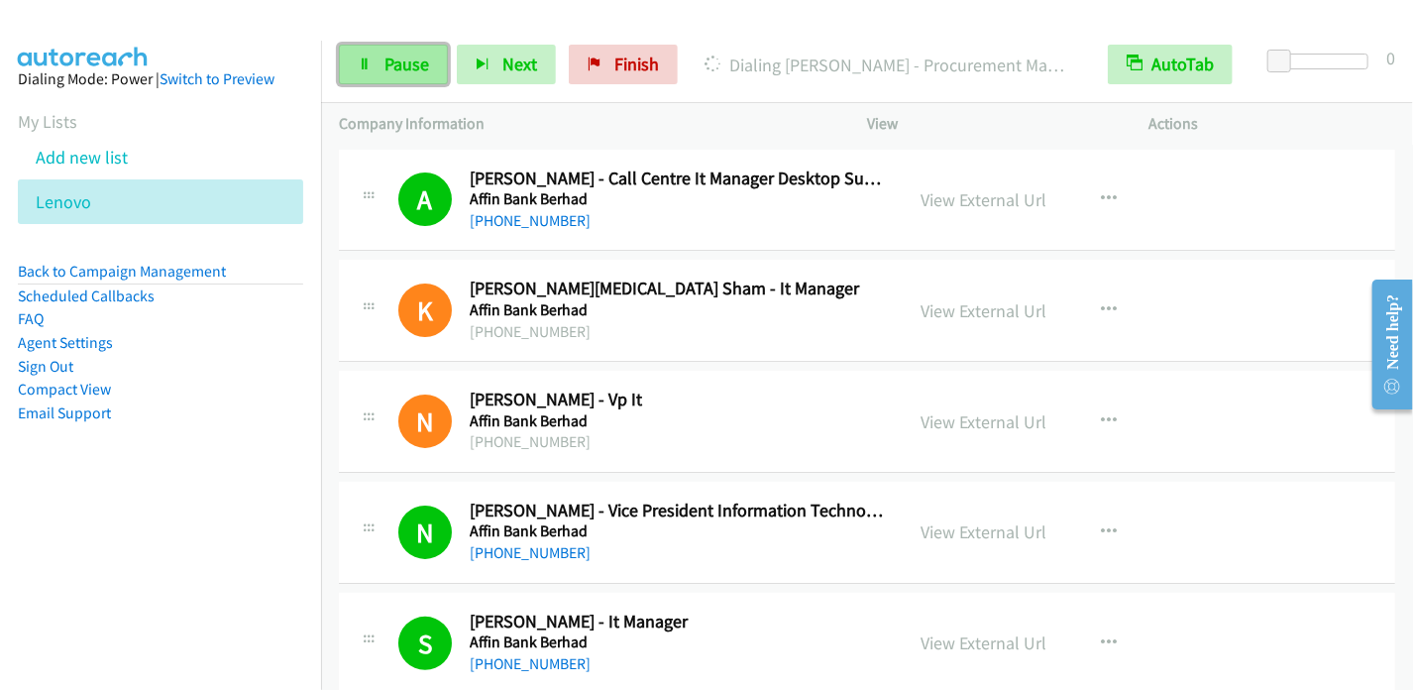
click at [385, 53] on span "Pause" at bounding box center [406, 64] width 45 height 23
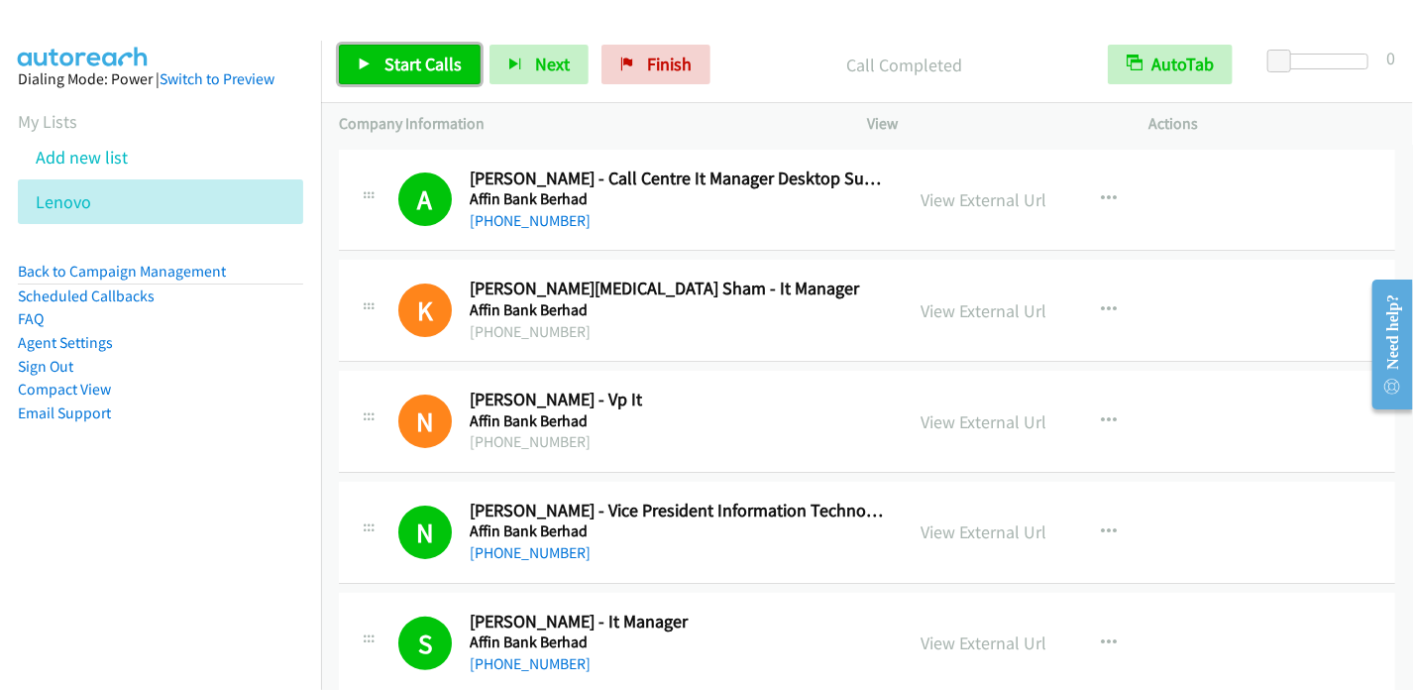
click at [437, 61] on span "Start Calls" at bounding box center [422, 64] width 77 height 23
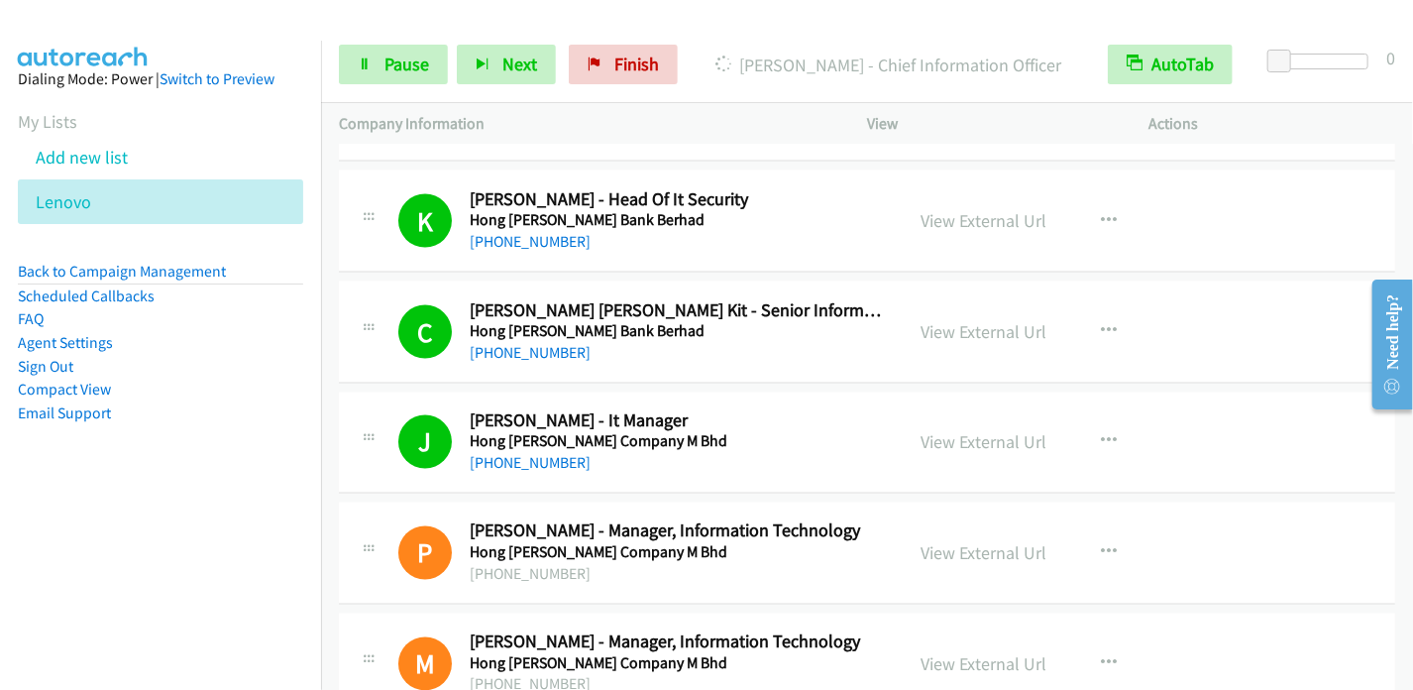
scroll to position [9017, 0]
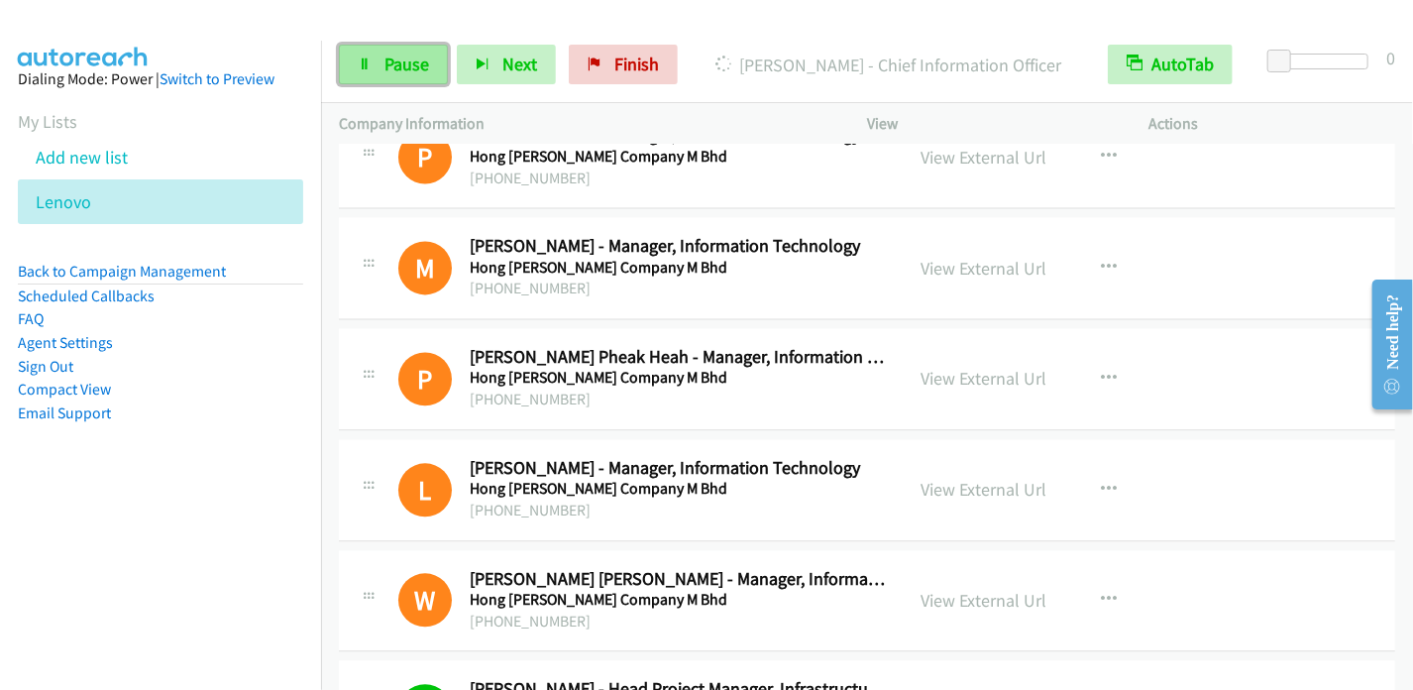
click at [416, 66] on span "Pause" at bounding box center [406, 64] width 45 height 23
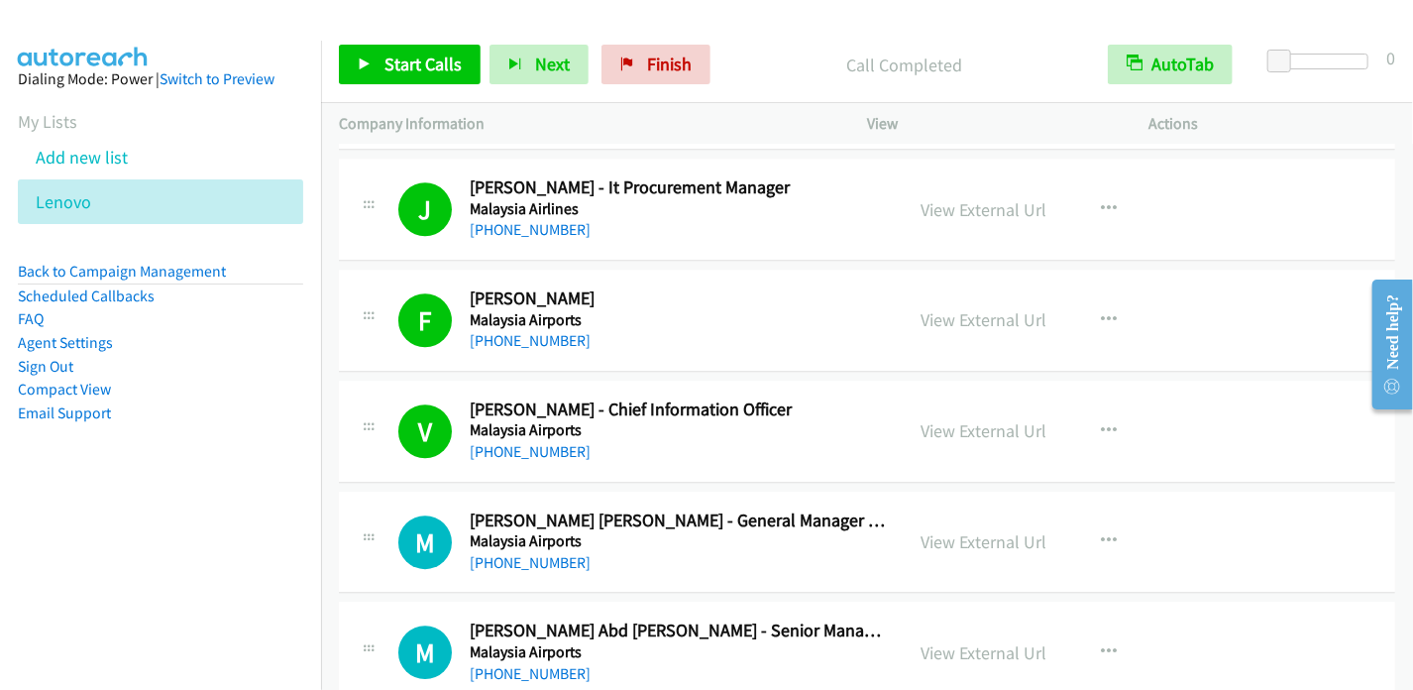
scroll to position [13179, 0]
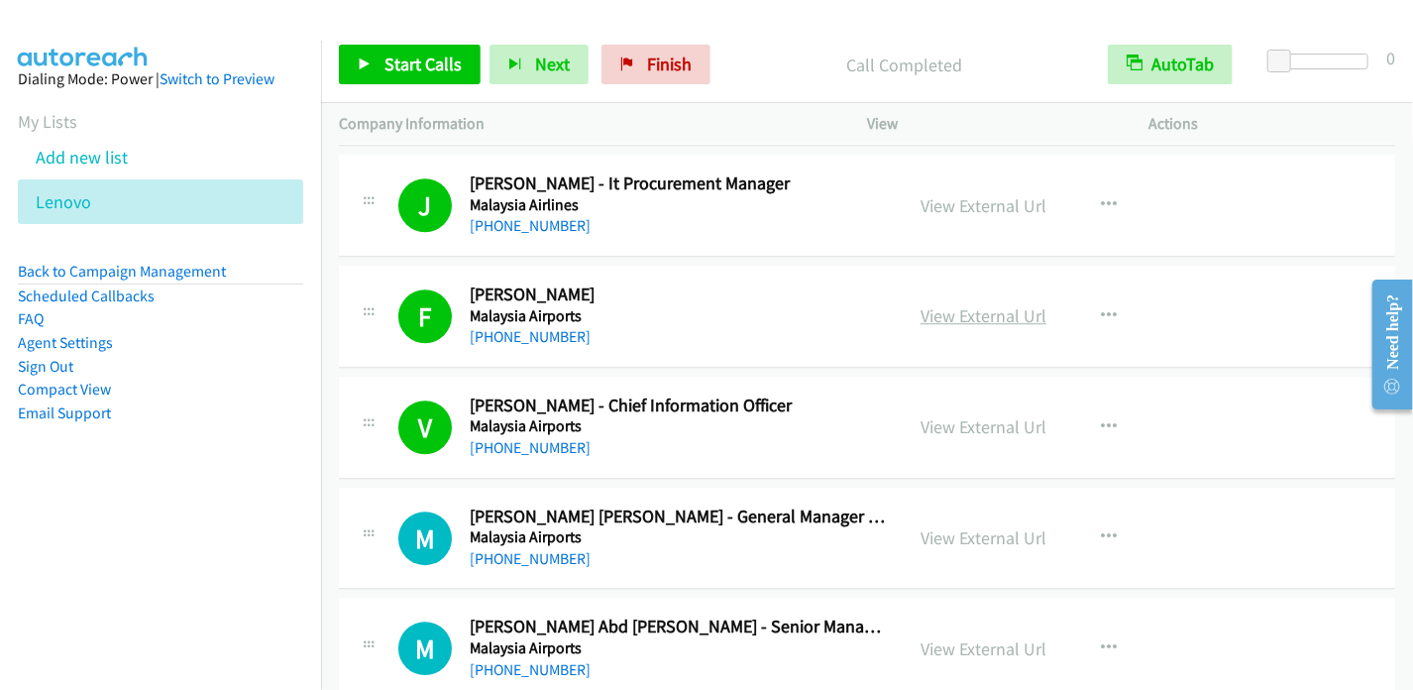
click at [998, 304] on link "View External Url" at bounding box center [984, 315] width 126 height 23
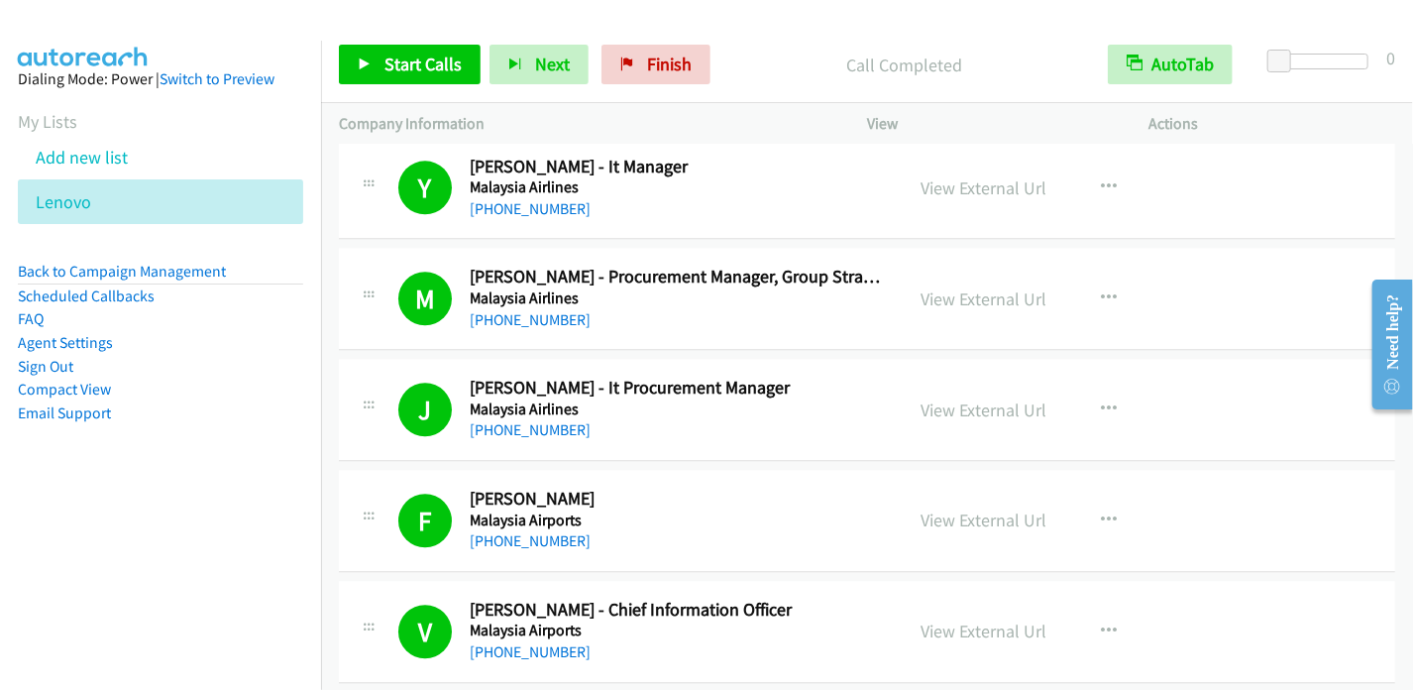
scroll to position [13080, 0]
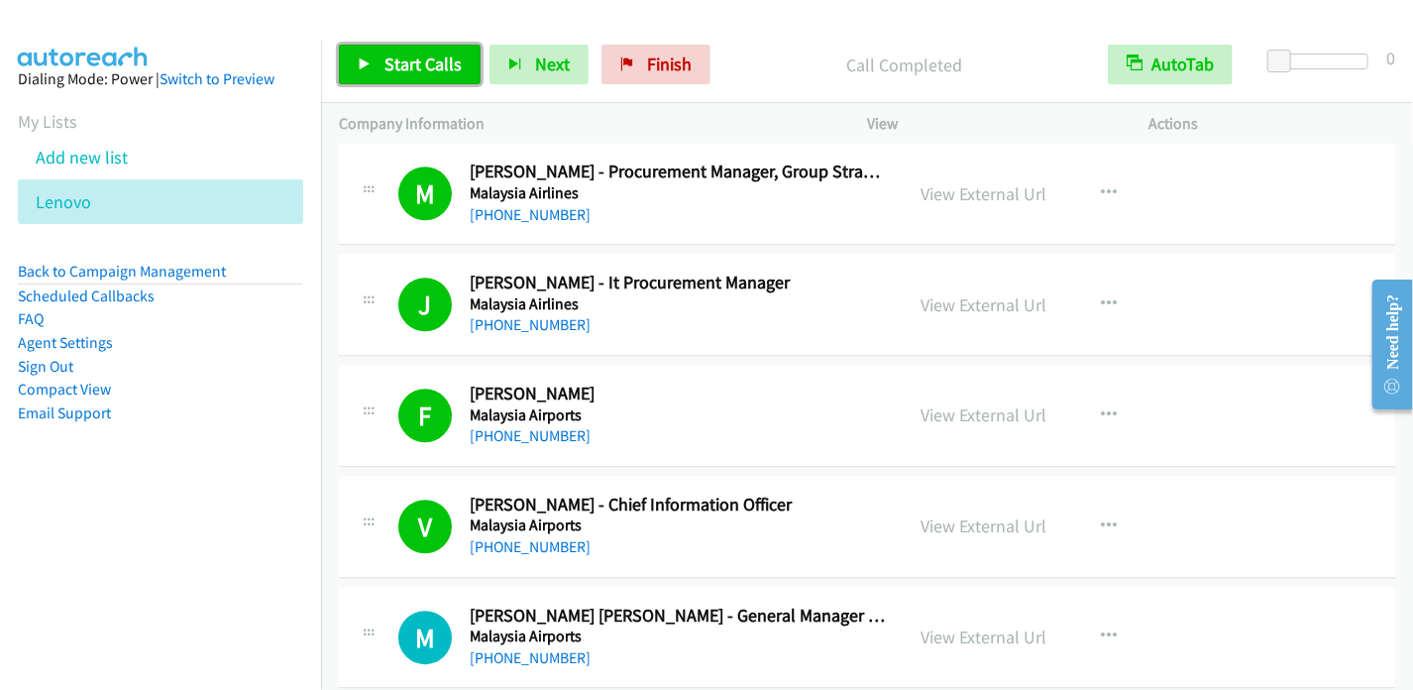
click at [380, 61] on link "Start Calls" at bounding box center [410, 65] width 142 height 40
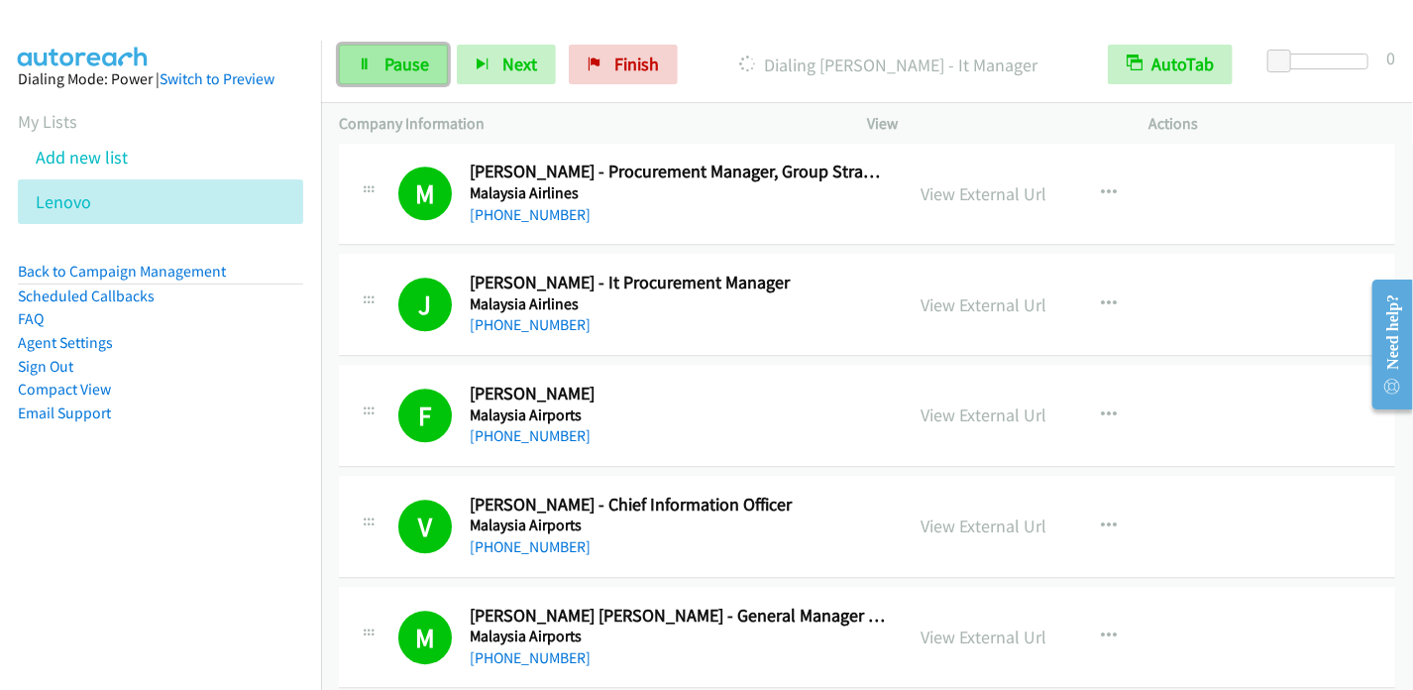
click at [406, 70] on span "Pause" at bounding box center [406, 64] width 45 height 23
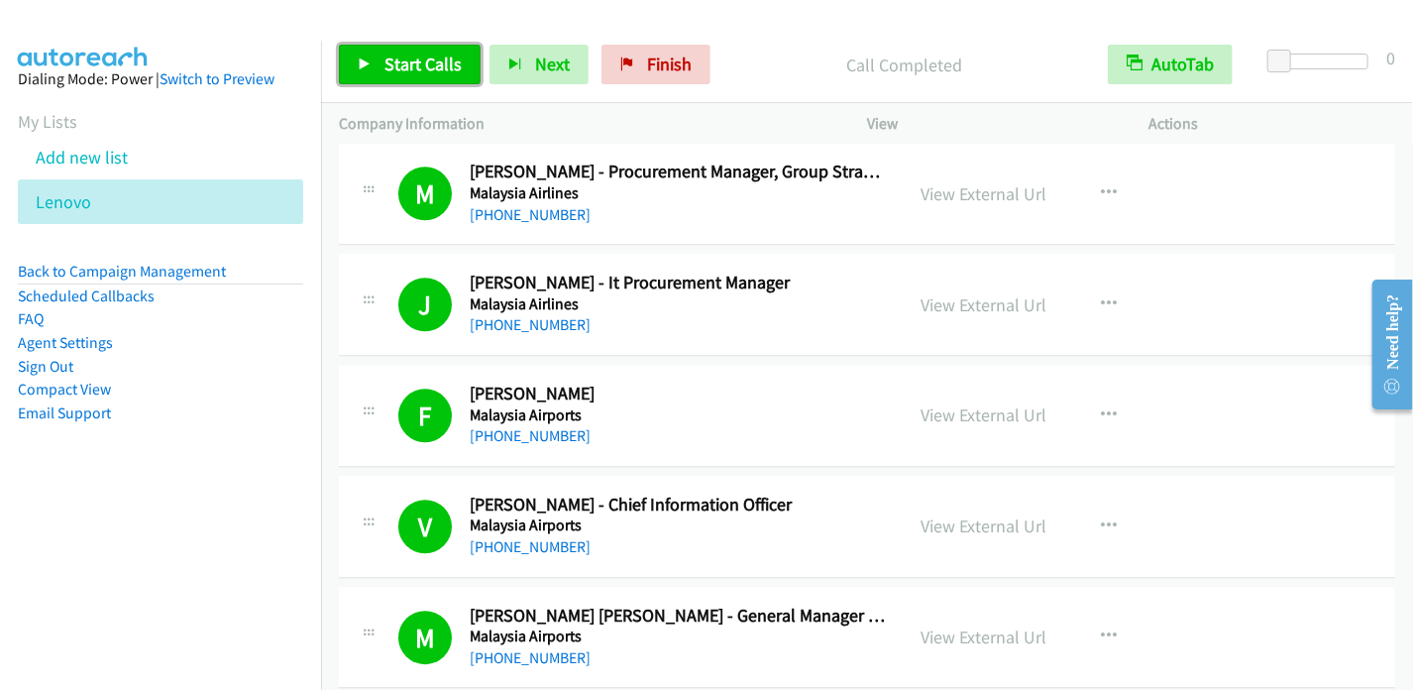
click at [436, 58] on span "Start Calls" at bounding box center [422, 64] width 77 height 23
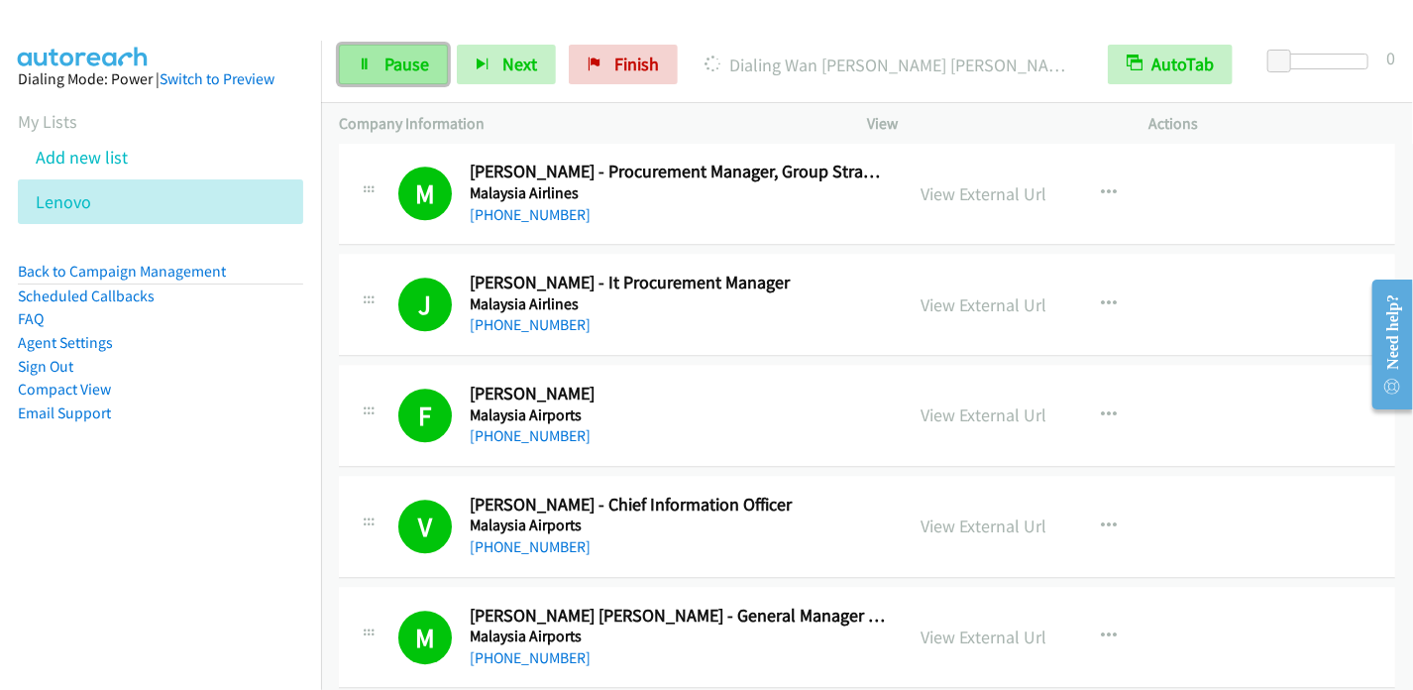
click at [409, 61] on span "Pause" at bounding box center [406, 64] width 45 height 23
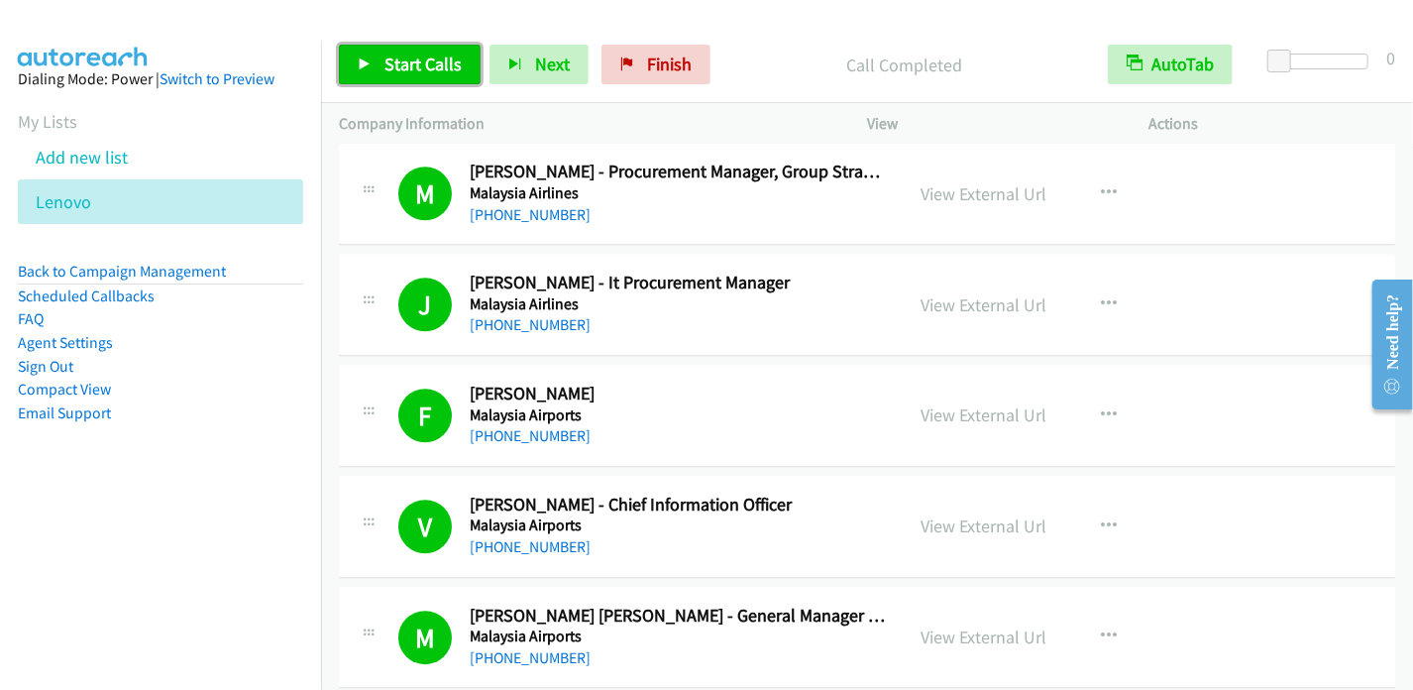
click at [410, 70] on span "Start Calls" at bounding box center [422, 64] width 77 height 23
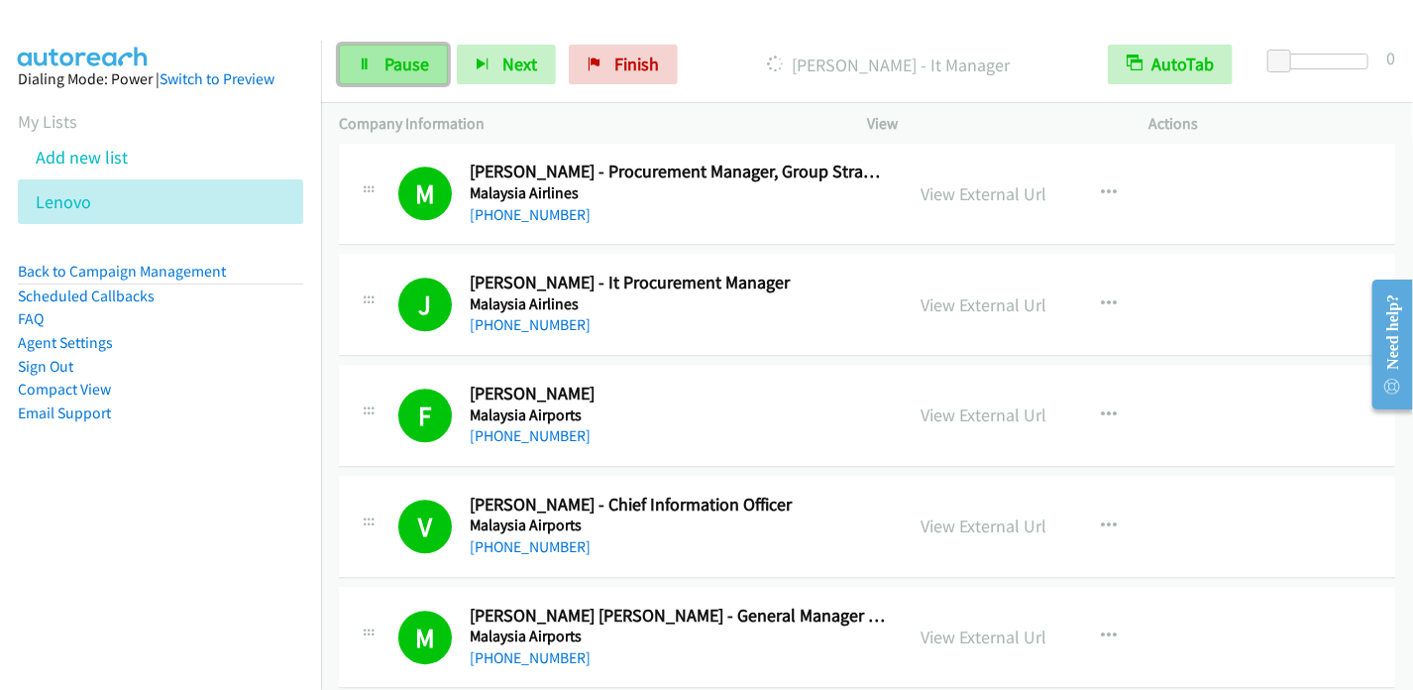
click at [417, 54] on span "Pause" at bounding box center [406, 64] width 45 height 23
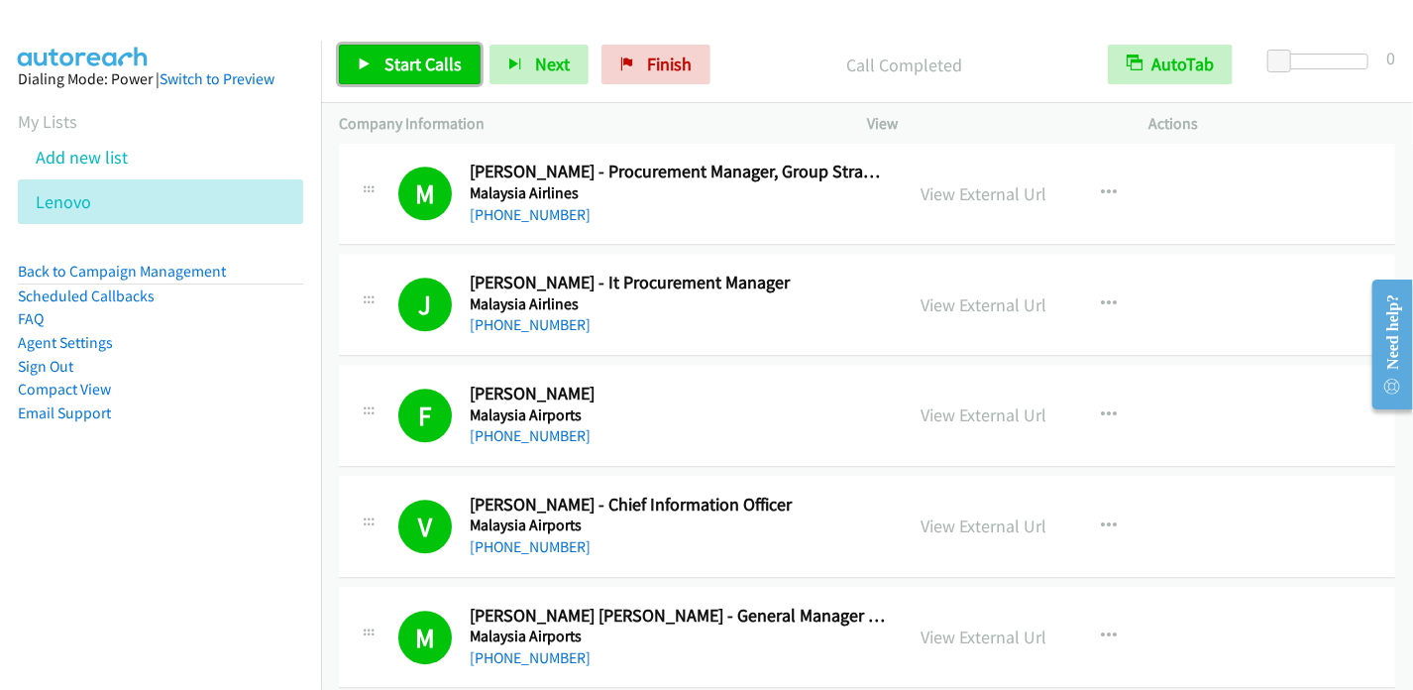
click at [400, 64] on span "Start Calls" at bounding box center [422, 64] width 77 height 23
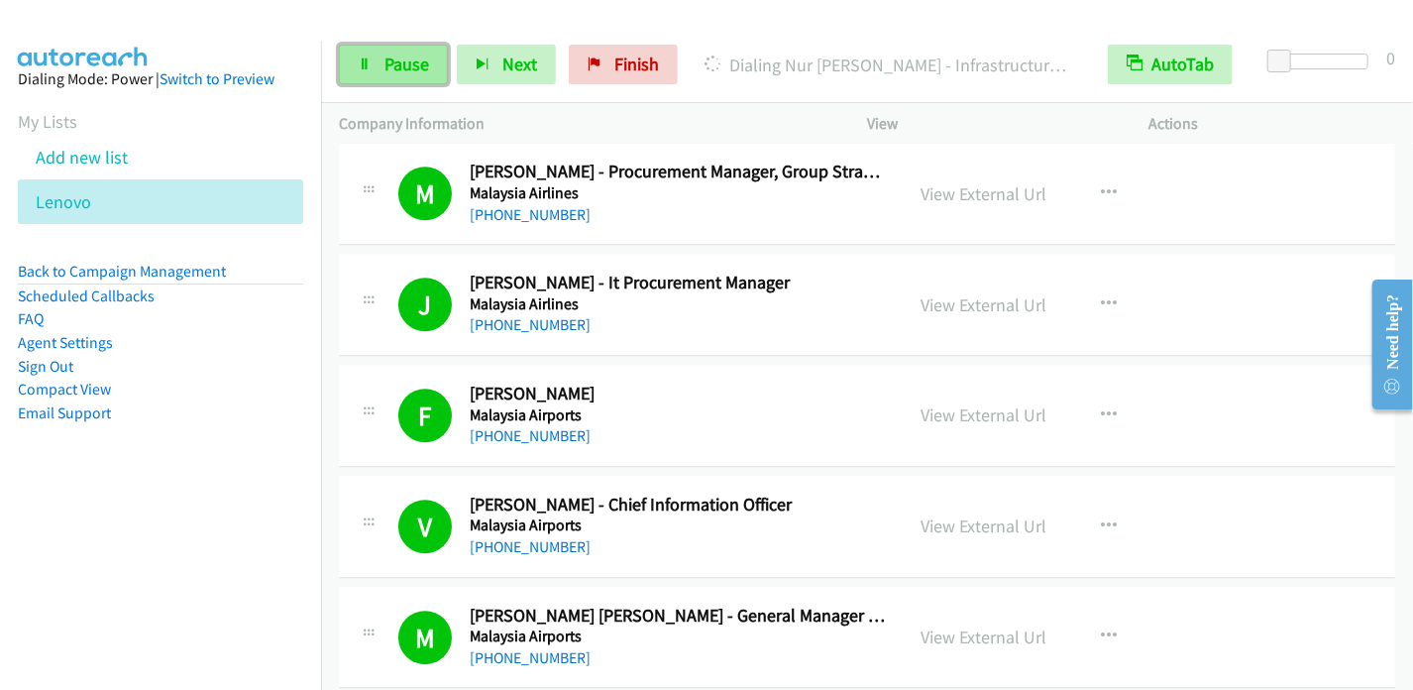
click at [390, 76] on link "Pause" at bounding box center [393, 65] width 109 height 40
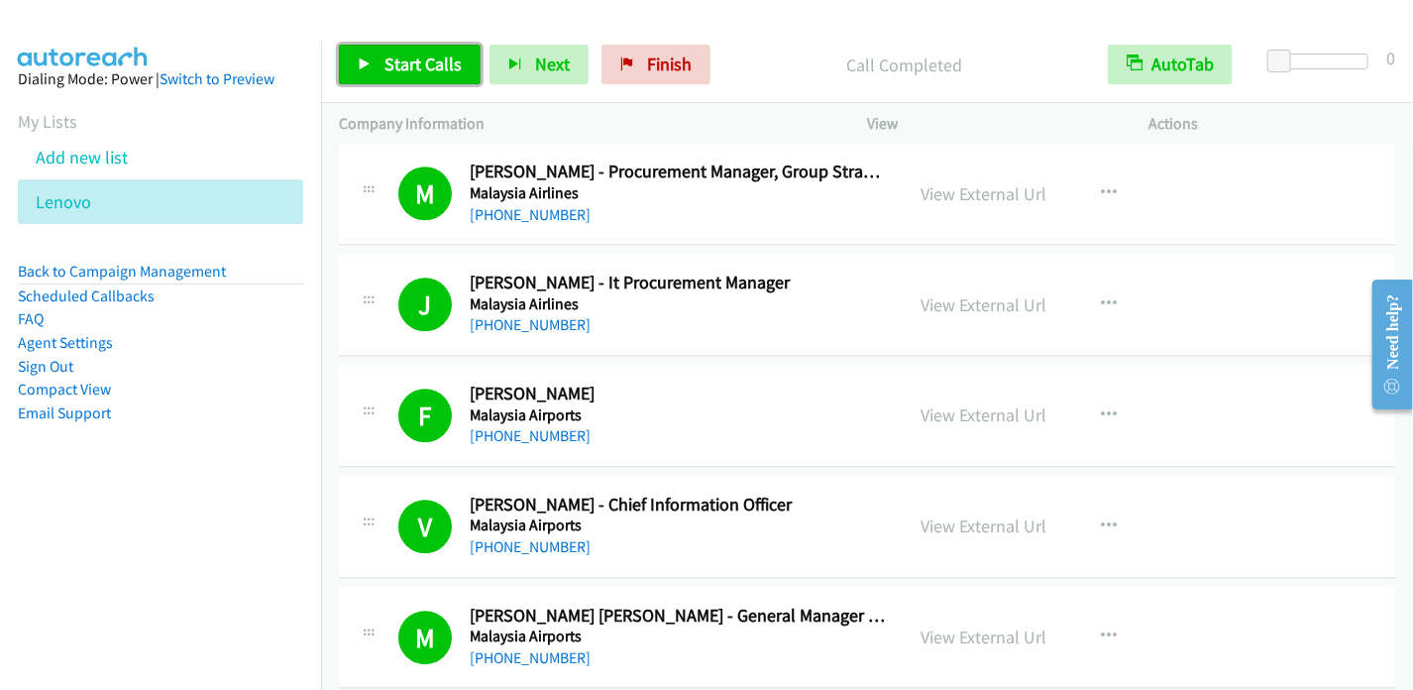
click at [373, 66] on link "Start Calls" at bounding box center [410, 65] width 142 height 40
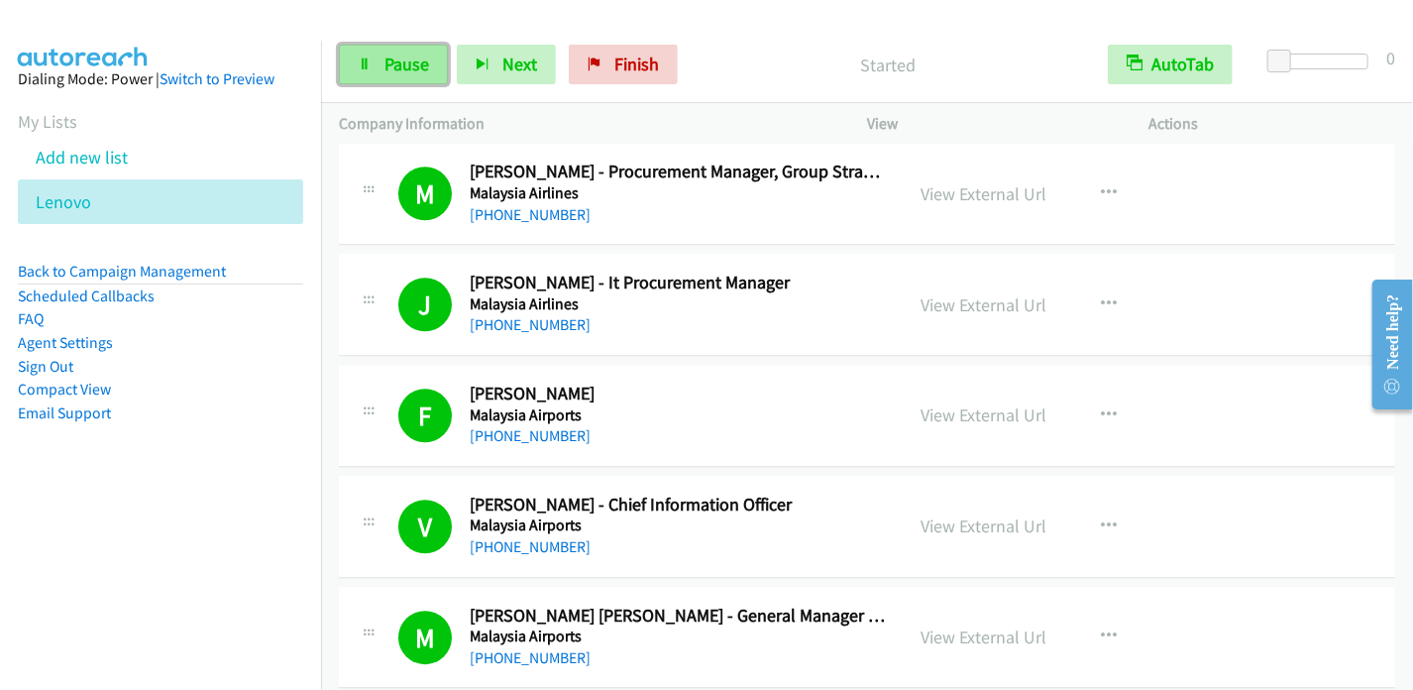
click at [392, 61] on span "Pause" at bounding box center [406, 64] width 45 height 23
